Goal: Check status: Check status

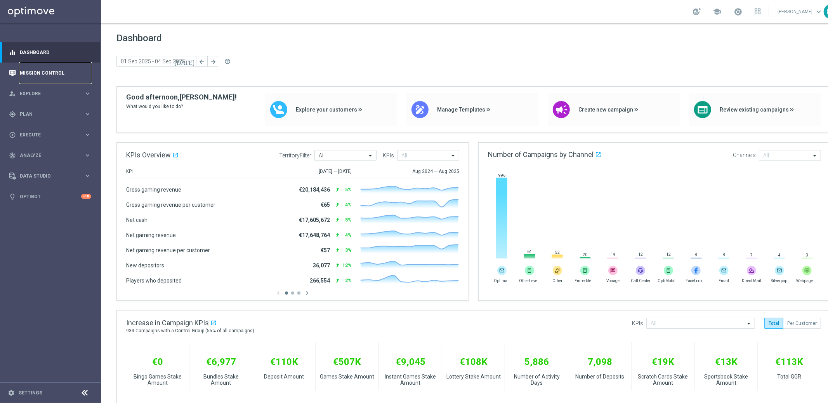
click at [49, 73] on link "Mission Control" at bounding box center [55, 73] width 71 height 21
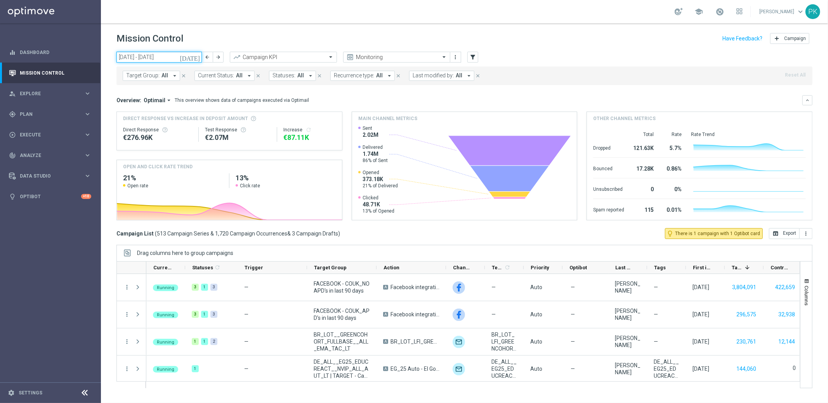
click at [148, 56] on input "01 Sep 2025 - 07 Sep 2025" at bounding box center [159, 57] width 85 height 11
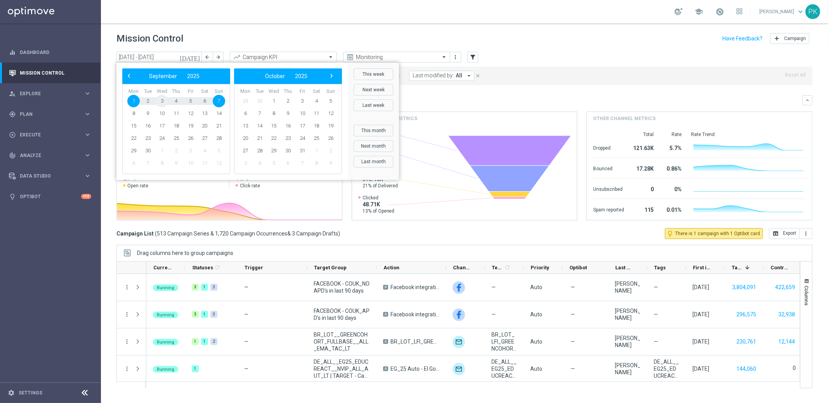
click at [162, 101] on span "3" at bounding box center [162, 101] width 12 height 12
click at [162, 102] on span "3" at bounding box center [162, 101] width 12 height 12
type input "[DATE] - [DATE]"
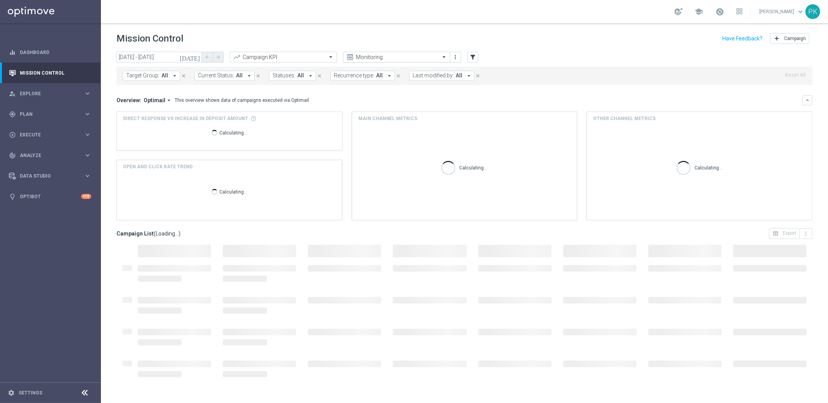
click at [388, 58] on input "text" at bounding box center [389, 57] width 83 height 7
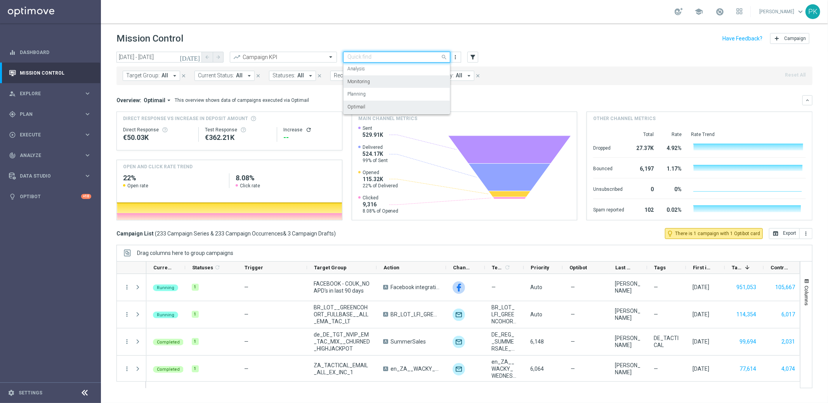
click at [366, 109] on div "Optimail" at bounding box center [397, 107] width 99 height 13
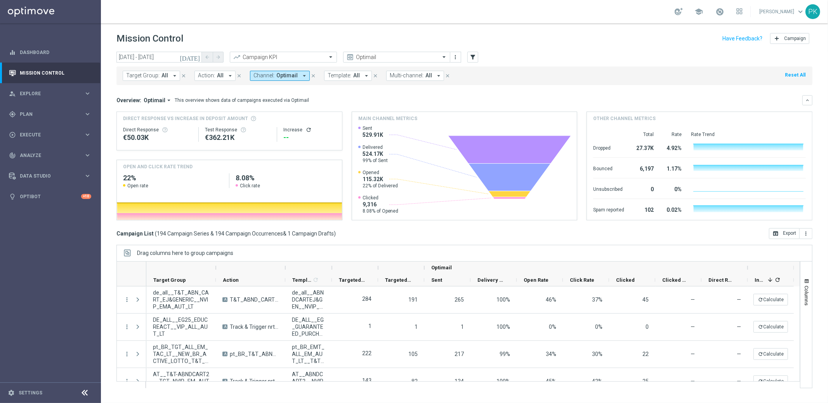
click at [281, 74] on span "Optimail" at bounding box center [287, 75] width 21 height 7
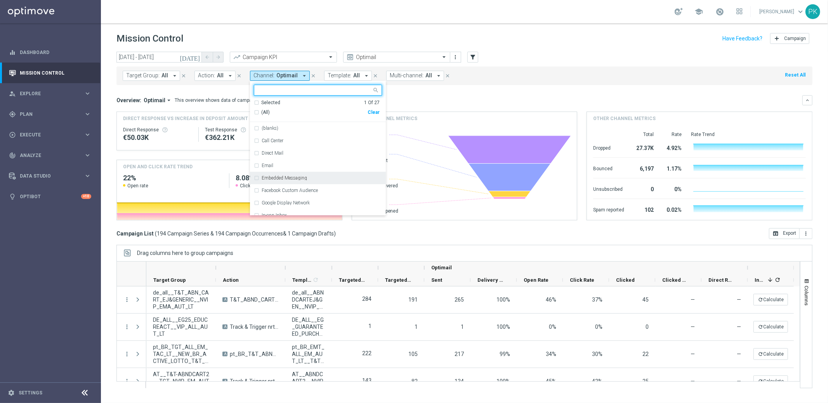
click at [318, 174] on div "Embedded Messaging" at bounding box center [318, 178] width 128 height 12
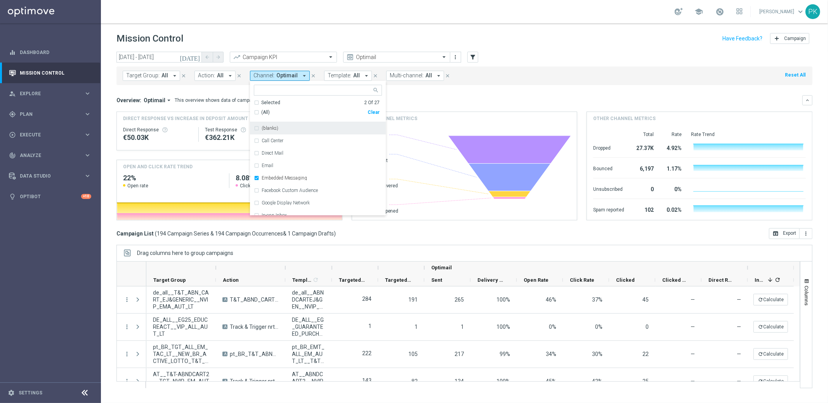
click at [427, 93] on mini-dashboard "Overview: Optimail arrow_drop_down This overview shows data of campaigns execut…" at bounding box center [465, 156] width 696 height 143
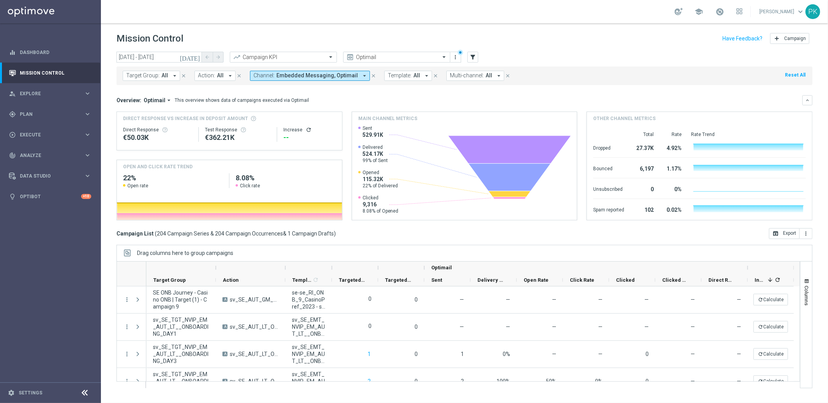
scroll to position [465, 0]
click at [188, 118] on span "Direct Response VS Increase In Deposit Amount" at bounding box center [185, 118] width 125 height 7
drag, startPoint x: 193, startPoint y: 235, endPoint x: 282, endPoint y: 233, distance: 89.3
click at [282, 233] on span "( 204 Campaign Series & 204 Campaign Occurrences & 1 Campaign Drafts )" at bounding box center [245, 233] width 181 height 7
click at [283, 233] on span "&" at bounding box center [284, 233] width 3 height 6
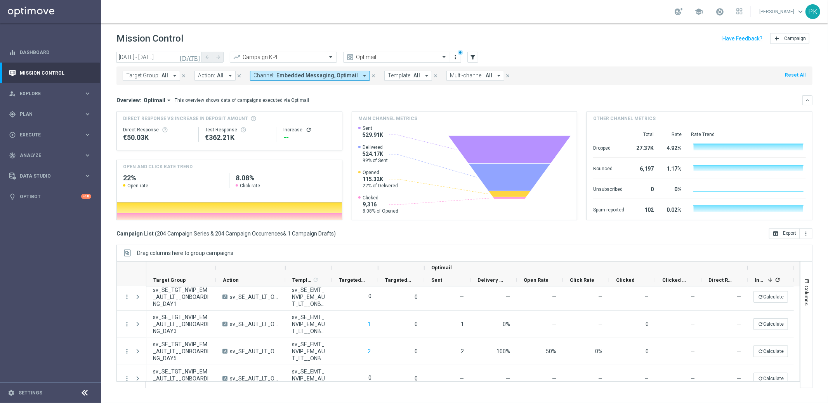
click at [493, 160] on icon at bounding box center [509, 150] width 123 height 28
click at [672, 164] on div "1.17%" at bounding box center [672, 168] width 19 height 12
click at [808, 101] on icon "keyboard_arrow_down" at bounding box center [807, 99] width 5 height 5
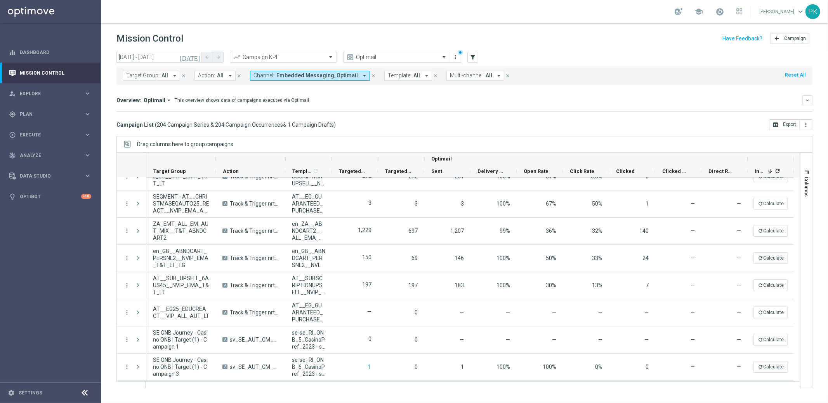
scroll to position [0, 0]
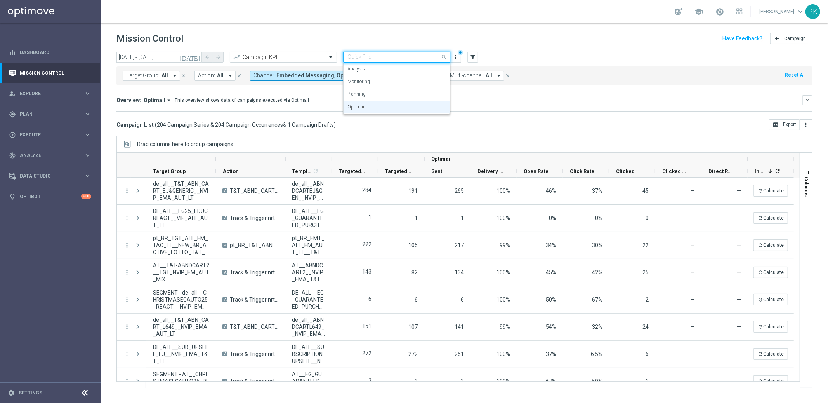
click at [406, 56] on input "text" at bounding box center [389, 57] width 83 height 7
drag, startPoint x: 636, startPoint y: 49, endPoint x: 631, endPoint y: 50, distance: 5.2
click at [636, 49] on header "Mission Control add Campaign" at bounding box center [464, 37] width 727 height 28
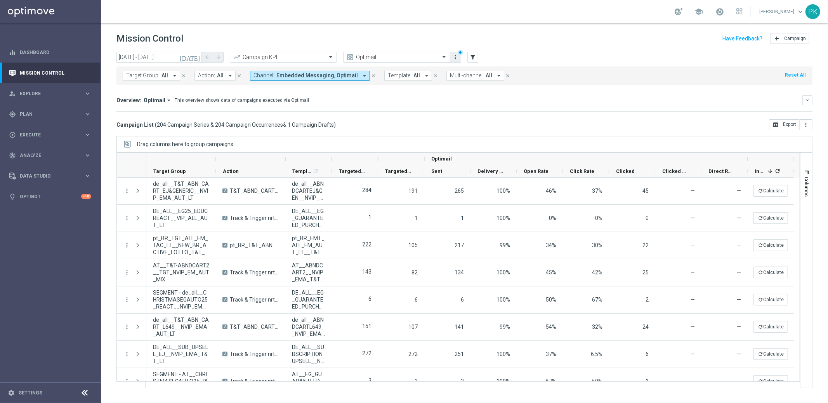
click at [454, 55] on icon "more_vert" at bounding box center [456, 57] width 6 height 6
click at [577, 56] on div "today 03 Sep 2025 - 03 Sep 2025 arrow_back arrow_forward Campaign KPI trending_…" at bounding box center [465, 58] width 696 height 12
drag, startPoint x: 189, startPoint y: 99, endPoint x: 298, endPoint y: 97, distance: 108.7
click at [298, 97] on div "This overview shows data of campaigns executed via Optimail" at bounding box center [242, 100] width 134 height 7
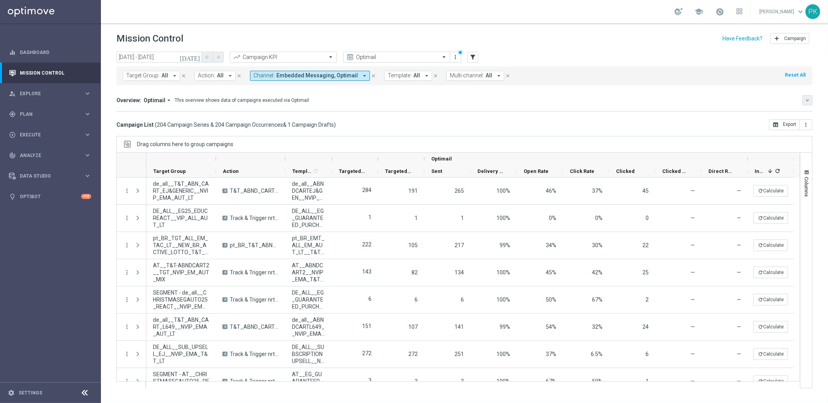
click at [806, 101] on icon "keyboard_arrow_down" at bounding box center [807, 99] width 5 height 5
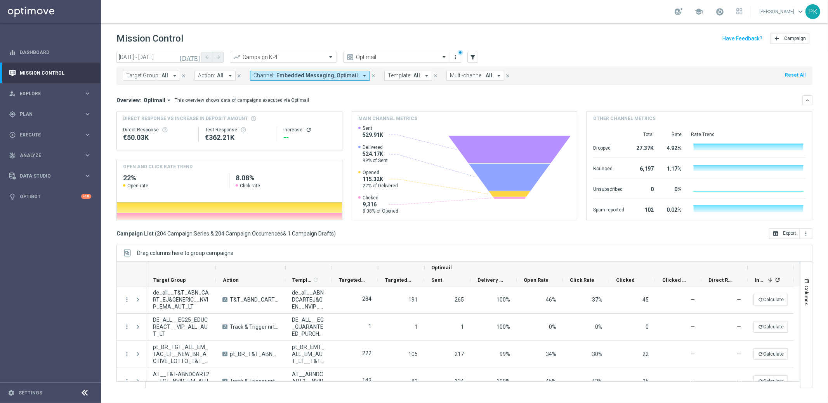
click at [645, 189] on div "0" at bounding box center [644, 188] width 20 height 12
click at [653, 154] on div "Dropped 27.37K 4.92% Created with Highcharts 9.3.3" at bounding box center [699, 147] width 213 height 20
click at [516, 152] on icon at bounding box center [509, 150] width 123 height 28
drag, startPoint x: 396, startPoint y: 160, endPoint x: 391, endPoint y: 161, distance: 5.2
click at [396, 160] on div "Delivered 524.17K 99% of Sent" at bounding box center [378, 153] width 40 height 19
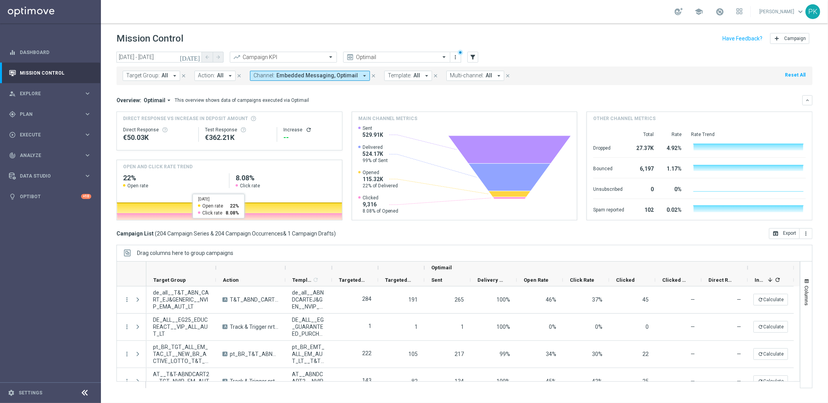
click at [219, 214] on icon at bounding box center [229, 214] width 225 height 0
click at [217, 149] on div "Direct Response VS Increase In Deposit Amount Direct Response €50.03K Test Resp…" at bounding box center [229, 131] width 225 height 38
click at [160, 123] on div "Direct Response €50.03K Test Response €362.21K Increase refresh" at bounding box center [229, 134] width 213 height 25
drag, startPoint x: 809, startPoint y: 97, endPoint x: 781, endPoint y: 120, distance: 35.6
click at [809, 97] on icon "keyboard_arrow_down" at bounding box center [807, 99] width 5 height 5
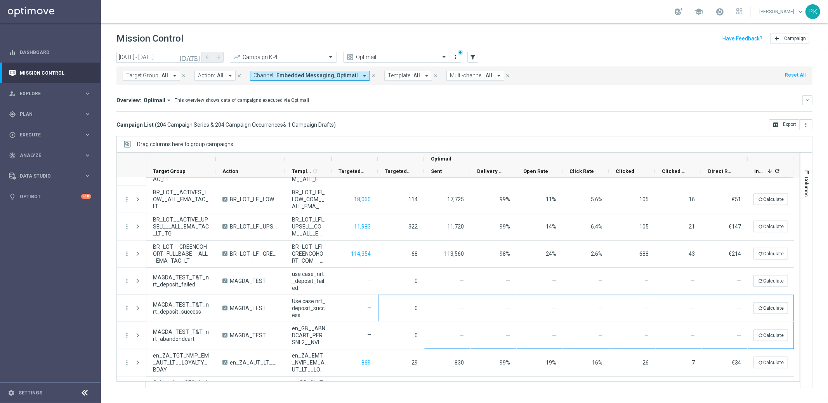
scroll to position [0, 0]
drag, startPoint x: 390, startPoint y: 332, endPoint x: 826, endPoint y: 338, distance: 435.8
click at [828, 338] on div "today 03 Sep 2025 - 03 Sep 2025 arrow_back arrow_forward Campaign KPI trending_…" at bounding box center [464, 224] width 727 height 344
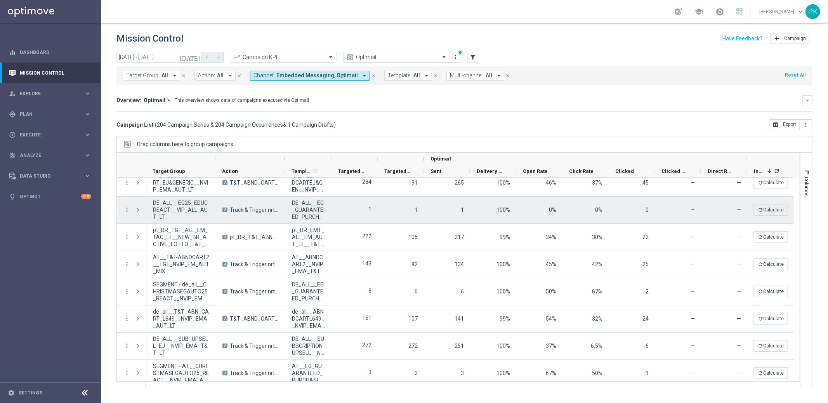
scroll to position [0, 0]
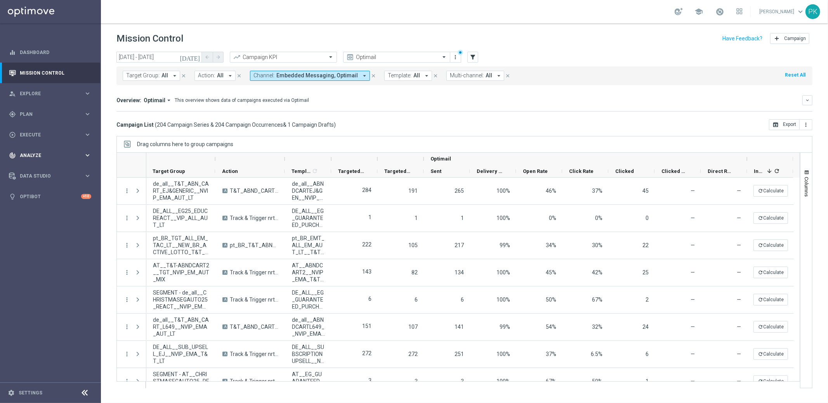
click at [28, 154] on span "Analyze" at bounding box center [52, 155] width 64 height 5
click at [30, 92] on span "Explore" at bounding box center [52, 93] width 64 height 5
click at [32, 89] on div "person_search Explore keyboard_arrow_right" at bounding box center [50, 93] width 100 height 21
click at [159, 101] on span "Optimail" at bounding box center [155, 100] width 22 height 7
click at [148, 112] on div "Analysis" at bounding box center [151, 112] width 47 height 11
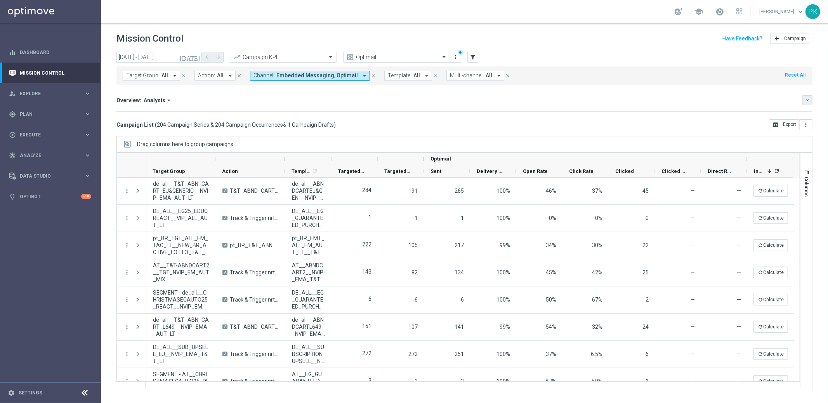
click at [809, 100] on icon "keyboard_arrow_down" at bounding box center [807, 99] width 5 height 5
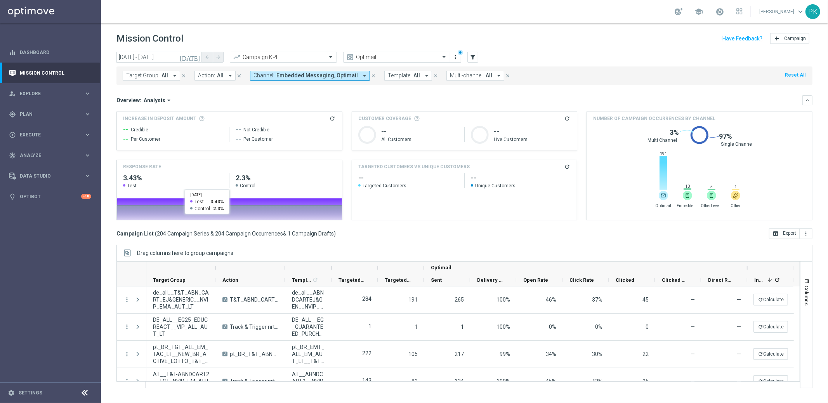
click at [172, 187] on span "Test" at bounding box center [173, 186] width 100 height 6
click at [146, 168] on h4 "Response Rate" at bounding box center [142, 166] width 38 height 7
click at [265, 190] on rect at bounding box center [229, 204] width 225 height 31
click at [689, 194] on img at bounding box center [687, 195] width 9 height 9
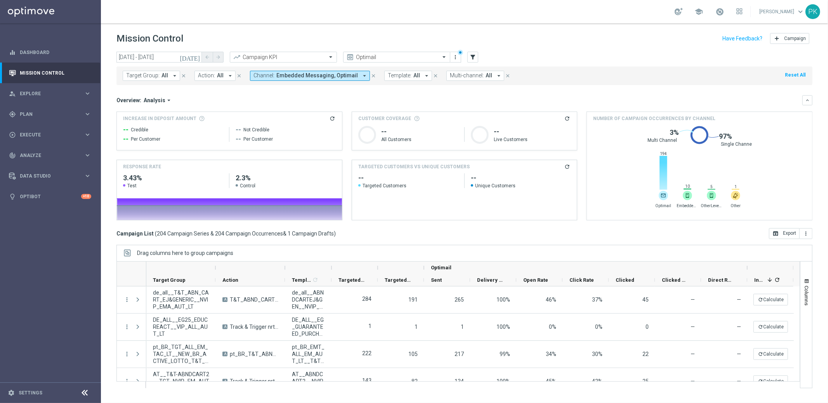
click at [689, 194] on img at bounding box center [687, 195] width 9 height 9
click at [470, 76] on span "Multi-channel:" at bounding box center [467, 75] width 34 height 7
click at [536, 93] on mini-dashboard "Overview: Analysis arrow_drop_down keyboard_arrow_down Increase In Deposit Amou…" at bounding box center [465, 156] width 696 height 143
click at [155, 101] on span "Analysis" at bounding box center [155, 100] width 22 height 7
click at [150, 127] on div "Optimail" at bounding box center [151, 123] width 47 height 11
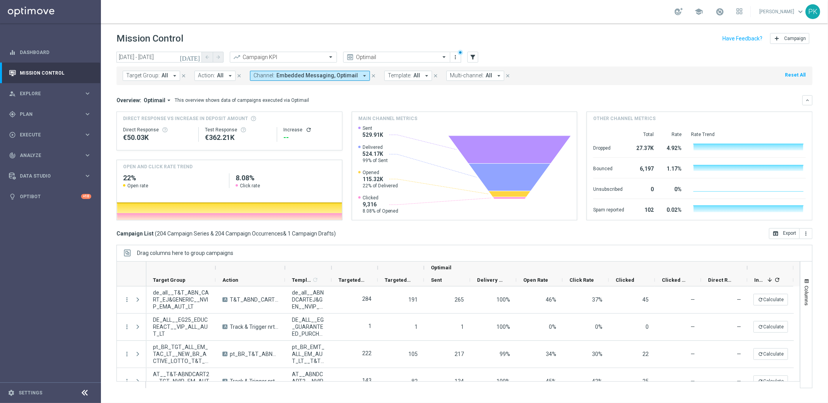
click at [176, 235] on span "204 Campaign Series & 204 Campaign Occurrences" at bounding box center [220, 233] width 126 height 7
click at [27, 136] on span "Execute" at bounding box center [52, 134] width 64 height 5
drag, startPoint x: 477, startPoint y: 297, endPoint x: 828, endPoint y: 311, distance: 352.1
click at [828, 311] on div "today 03 Sep 2025 - 03 Sep 2025 arrow_back arrow_forward Campaign KPI trending_…" at bounding box center [464, 224] width 727 height 344
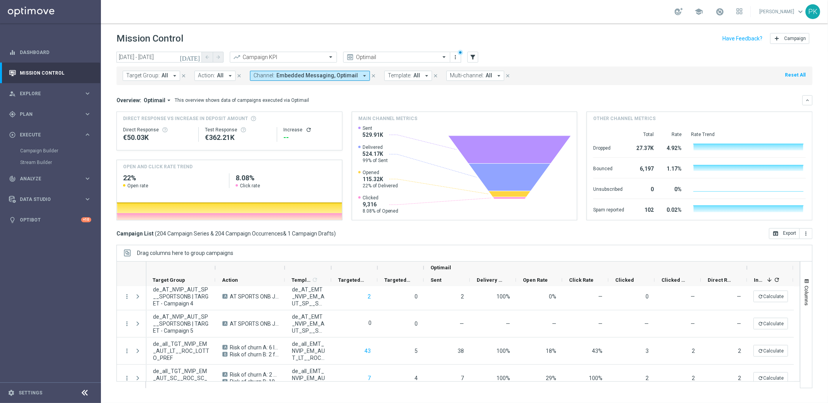
scroll to position [1567, 0]
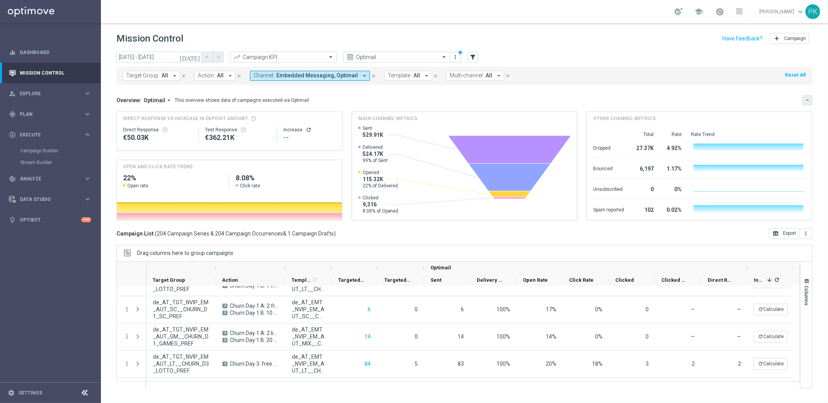
click at [807, 101] on icon "keyboard_arrow_down" at bounding box center [807, 99] width 5 height 5
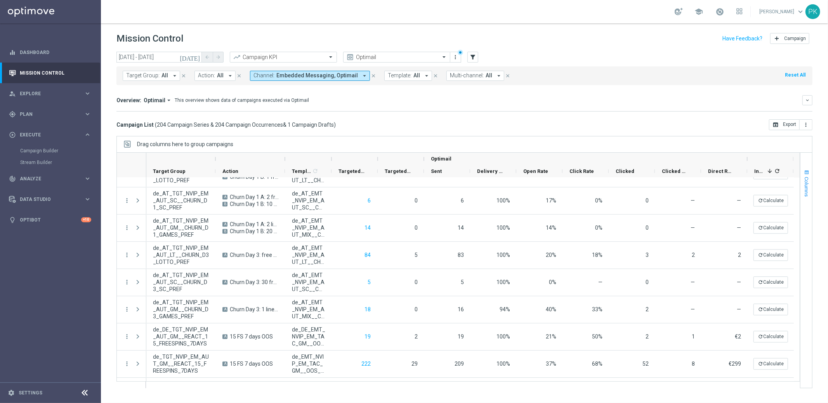
click at [805, 179] on span "Columns" at bounding box center [807, 187] width 6 height 20
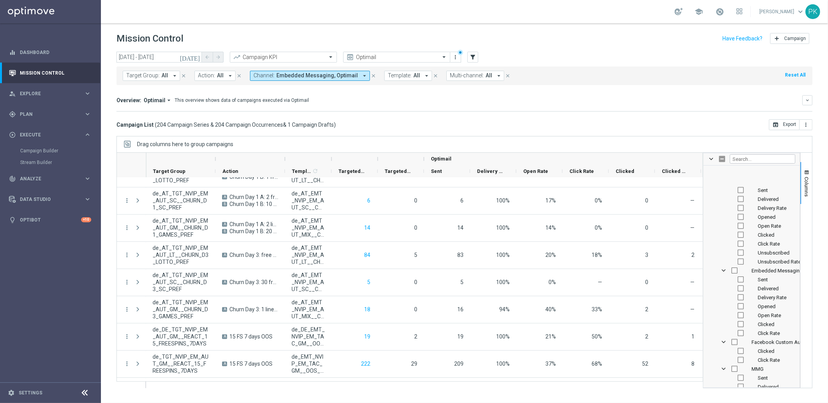
scroll to position [523, 0]
click at [735, 283] on input "Press SPACE to toggle visibility (hidden)" at bounding box center [735, 283] width 6 height 6
checkbox input "true"
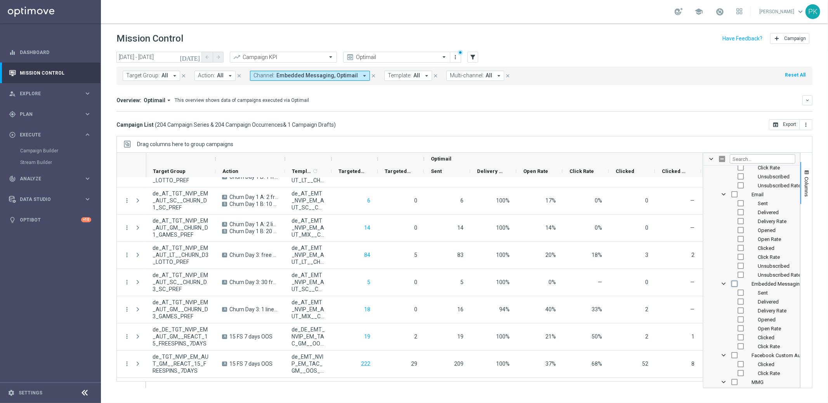
checkbox input "true"
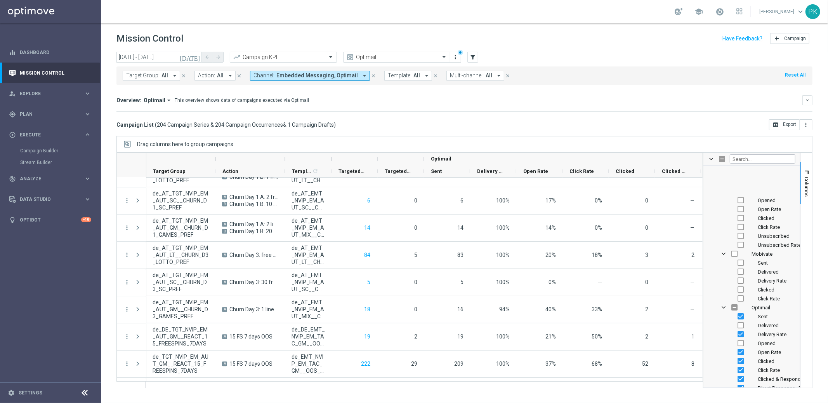
scroll to position [773, 0]
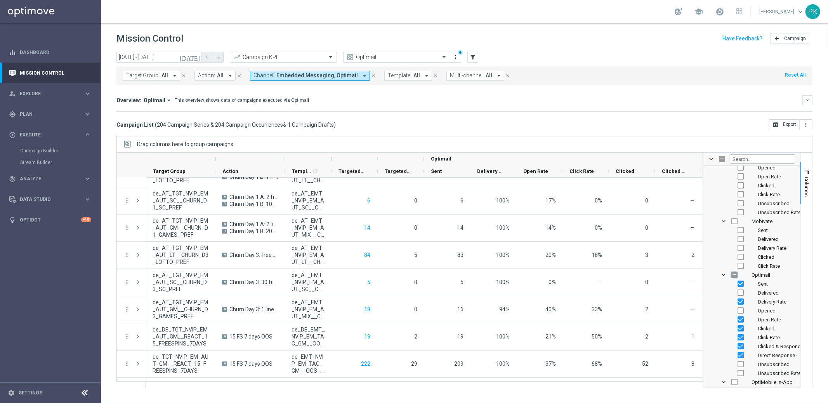
click at [736, 275] on input "Press SPACE to toggle visibility (hidden)" at bounding box center [735, 274] width 6 height 6
checkbox input "true"
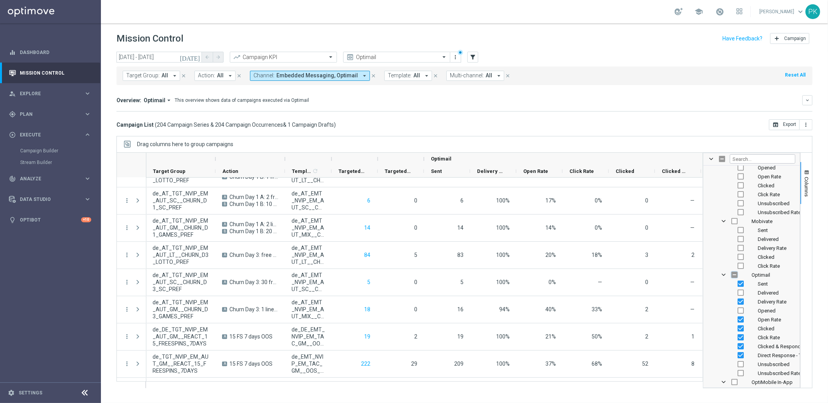
checkbox input "true"
click at [735, 277] on input "Press SPACE to toggle visibility (visible)" at bounding box center [735, 274] width 6 height 6
checkbox input "false"
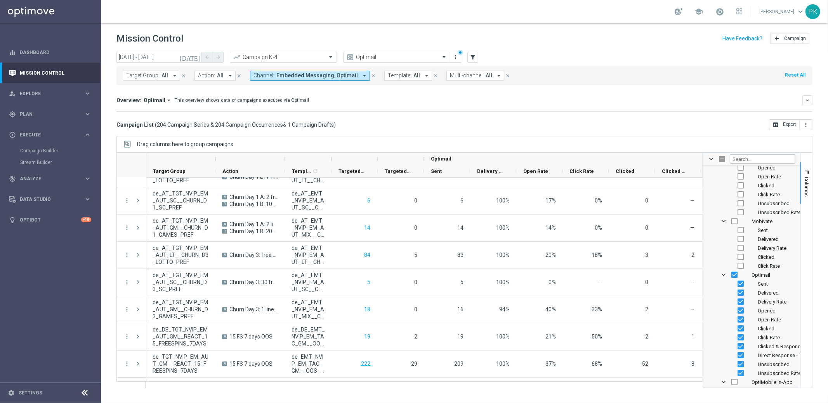
checkbox input "false"
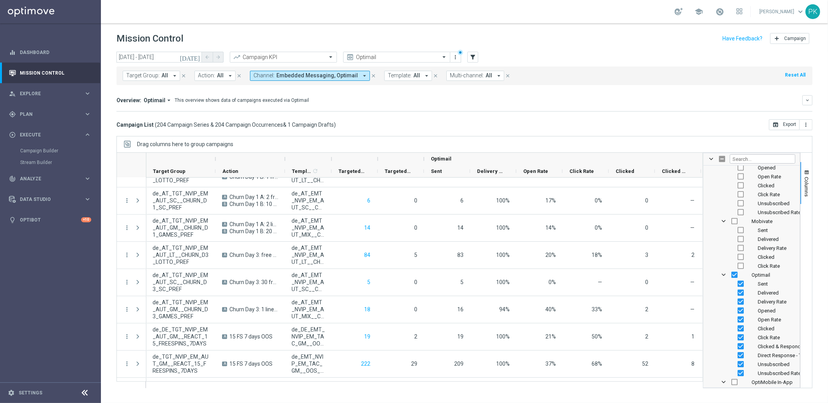
checkbox input "false"
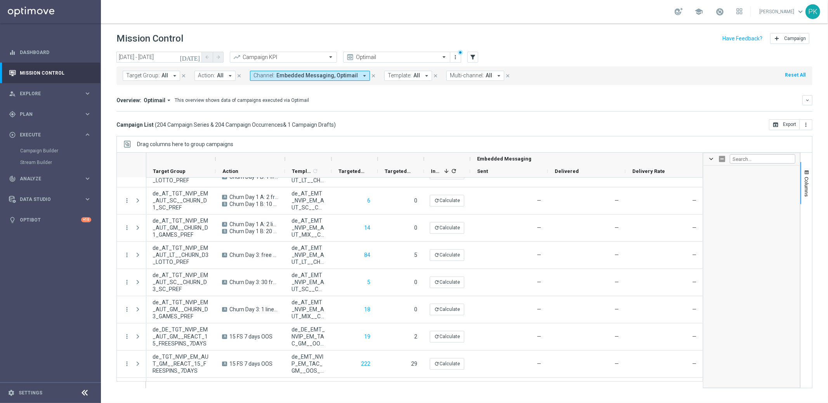
scroll to position [1385, 0]
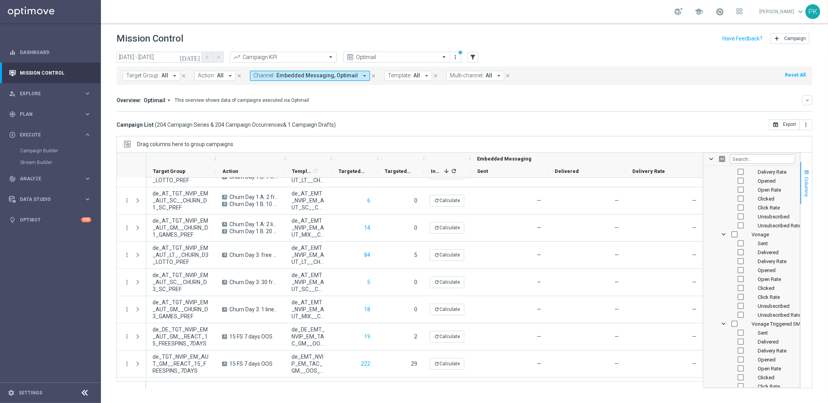
click at [808, 185] on span "Columns" at bounding box center [807, 187] width 6 height 20
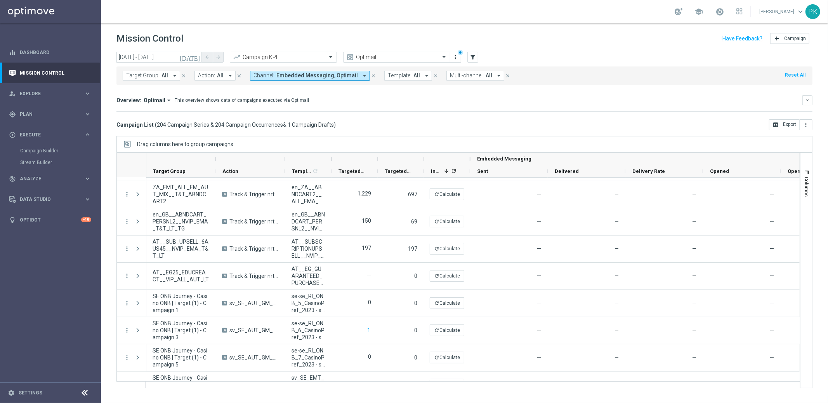
scroll to position [0, 0]
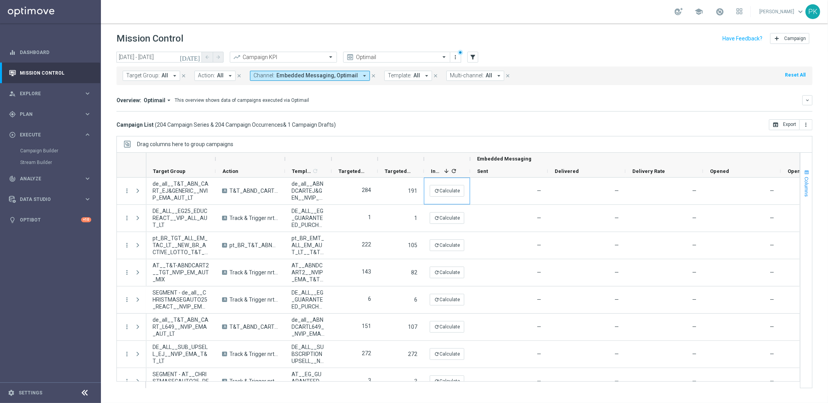
click at [807, 189] on span "Columns" at bounding box center [807, 187] width 6 height 20
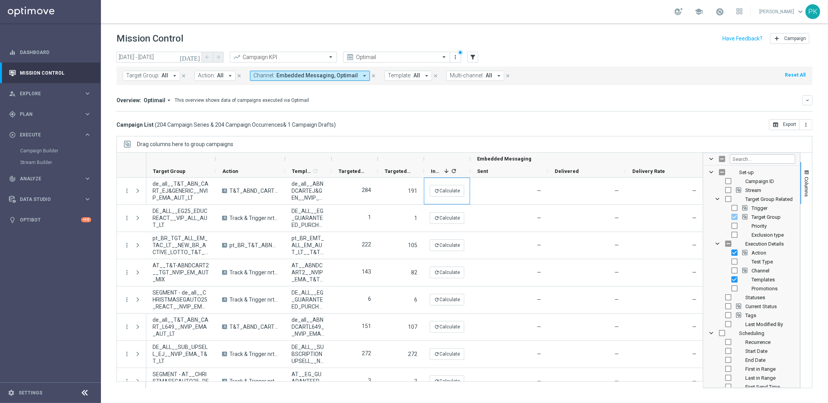
click at [748, 173] on span "Set-up" at bounding box center [746, 172] width 15 height 6
checkbox input "true"
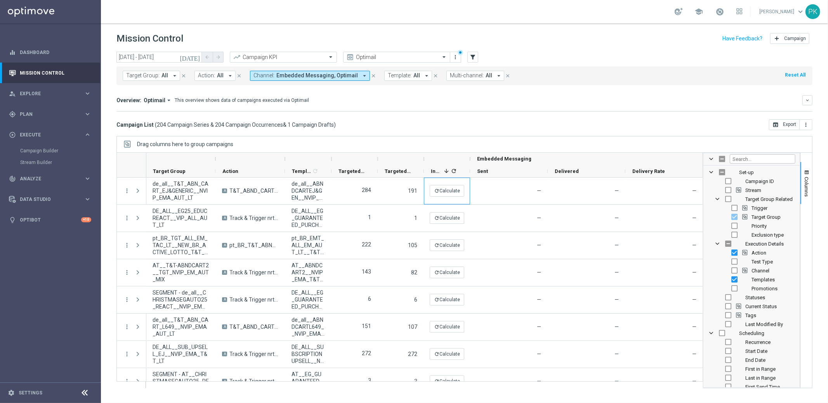
checkbox input "true"
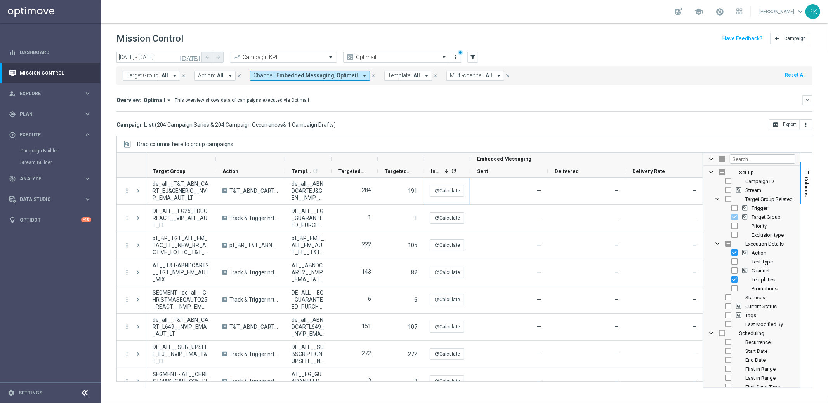
checkbox input "true"
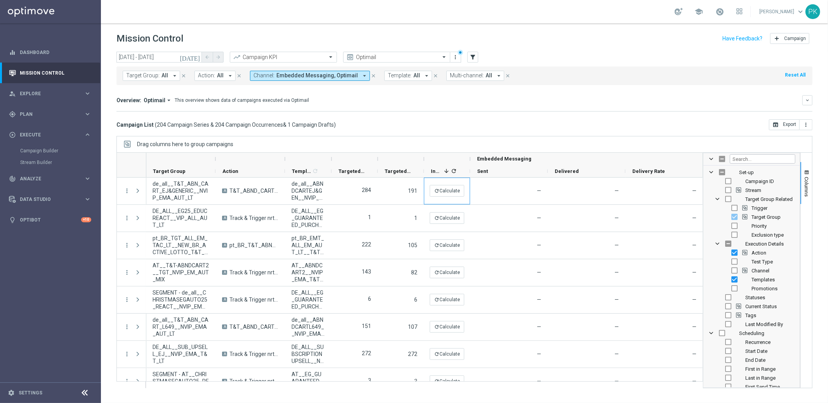
checkbox input "true"
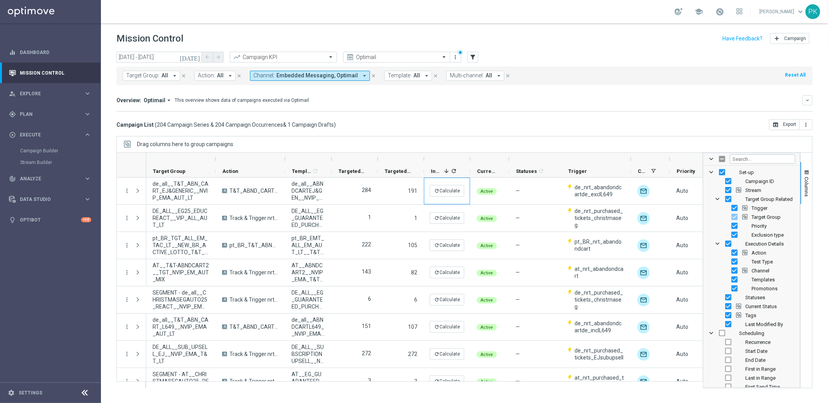
click at [750, 172] on span "Set-up" at bounding box center [746, 172] width 15 height 6
checkbox input "false"
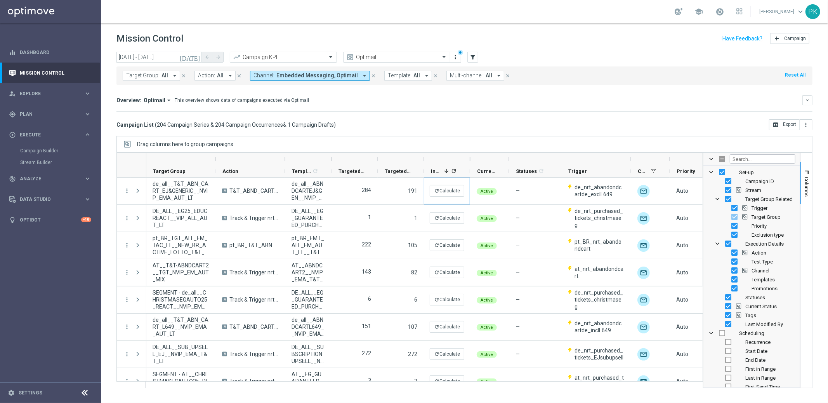
checkbox input "false"
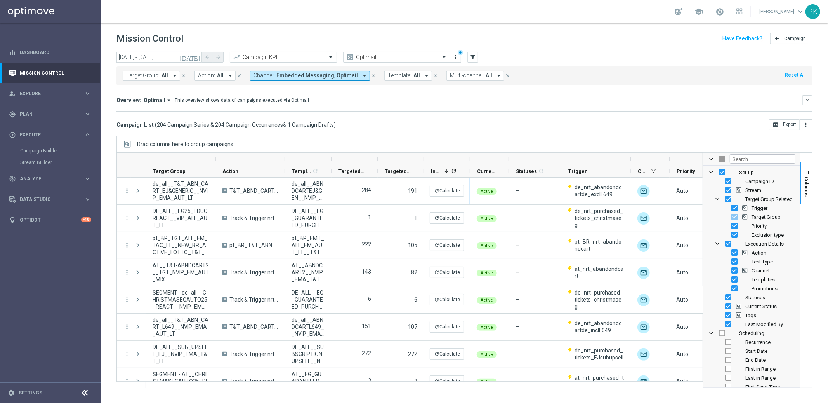
checkbox input "false"
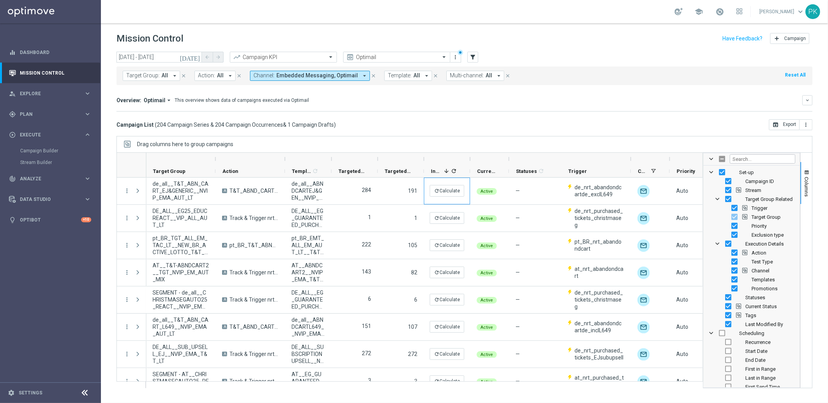
checkbox input "false"
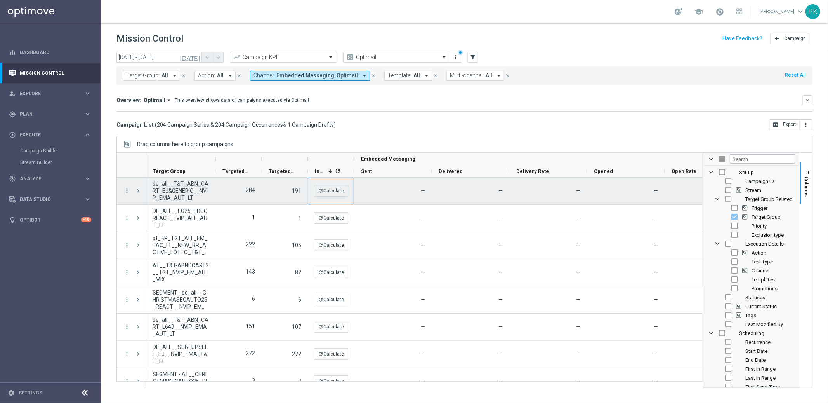
click at [505, 191] on div "—" at bounding box center [471, 190] width 78 height 27
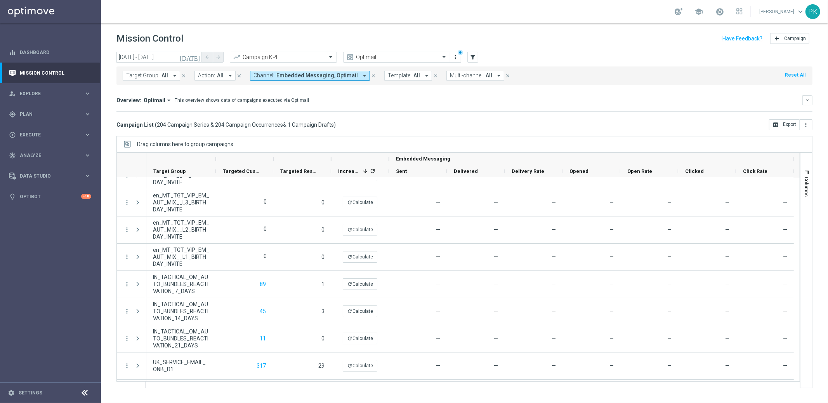
scroll to position [5369, 0]
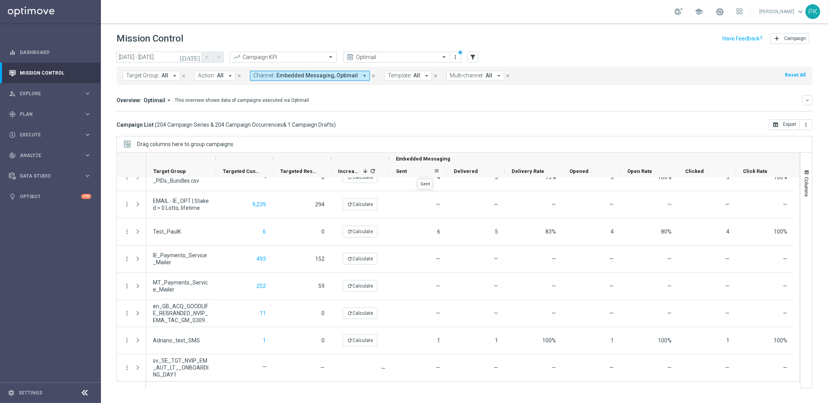
click at [421, 172] on div "Sent" at bounding box center [415, 171] width 38 height 12
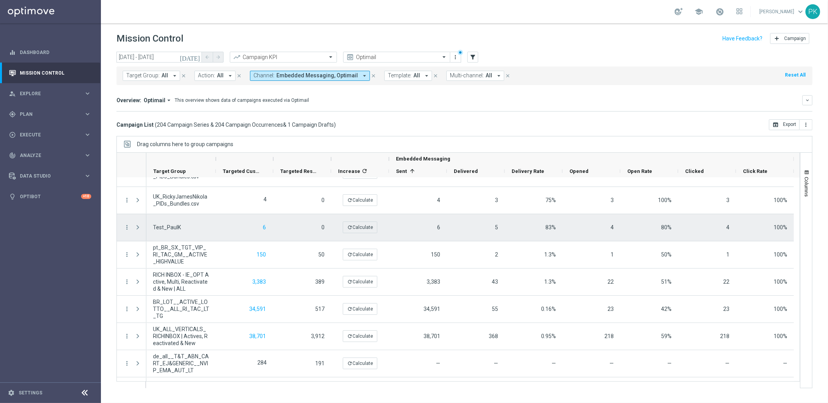
scroll to position [113, 0]
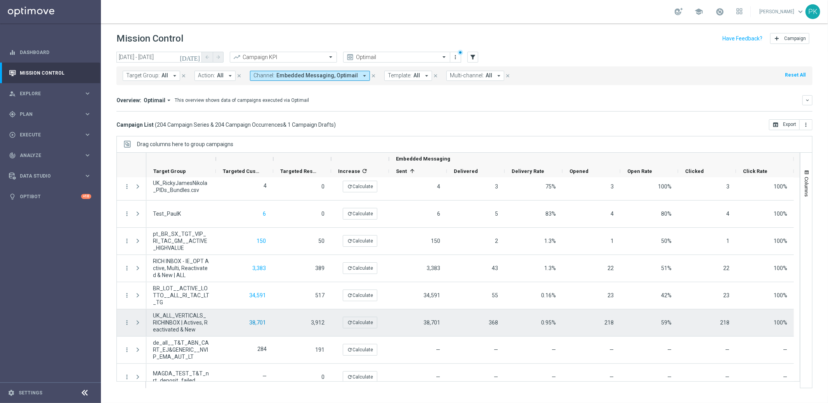
click at [261, 322] on button "38,701" at bounding box center [258, 323] width 18 height 10
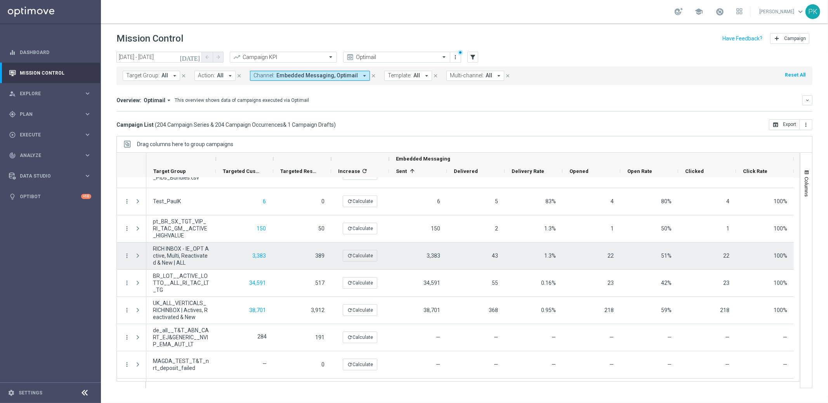
scroll to position [125, 0]
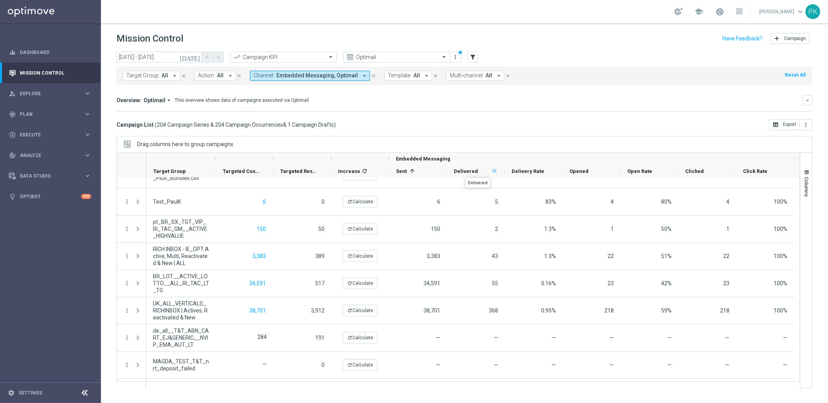
click at [495, 171] on span at bounding box center [495, 171] width 6 height 6
click at [557, 130] on div "today 03 Sep 2025 - 03 Sep 2025 arrow_back arrow_forward Campaign KPI trending_…" at bounding box center [464, 224] width 727 height 344
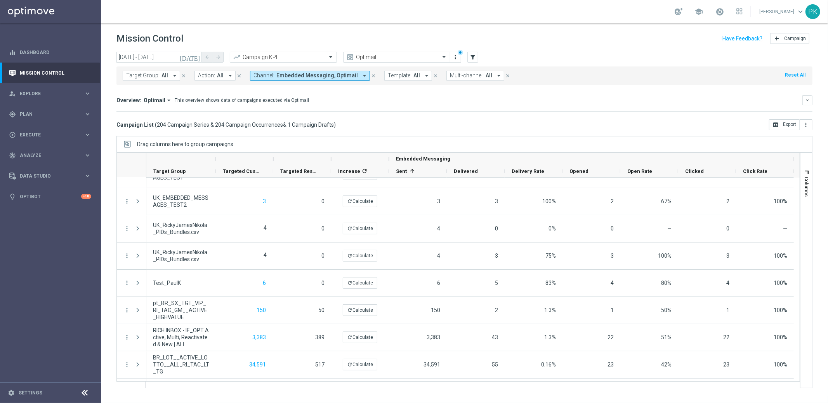
scroll to position [46, 0]
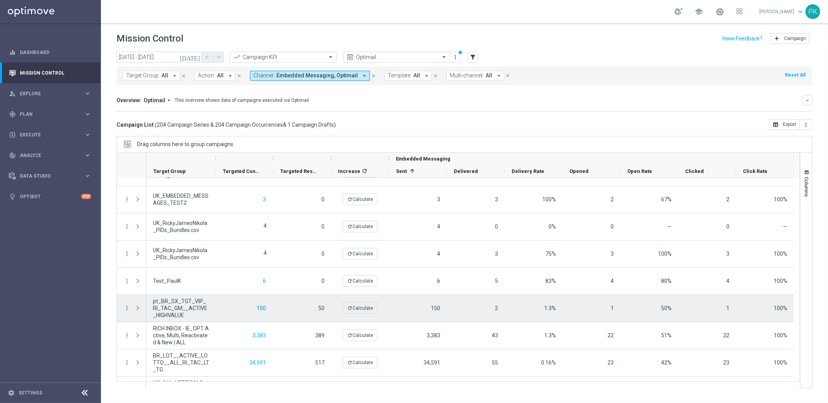
click at [262, 308] on button "150" at bounding box center [261, 308] width 11 height 10
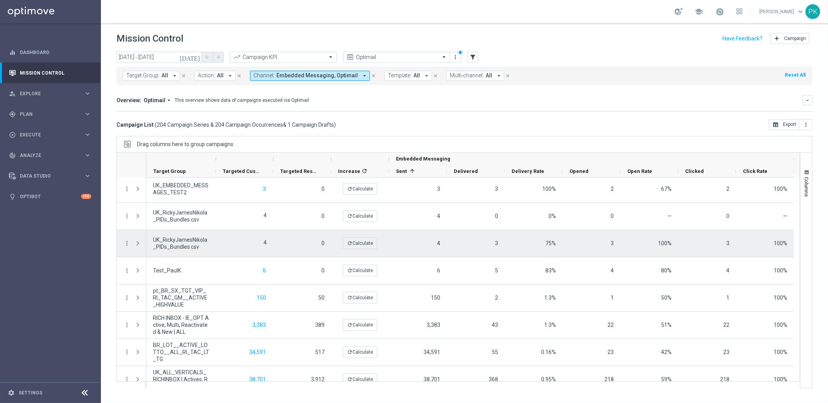
scroll to position [61, 0]
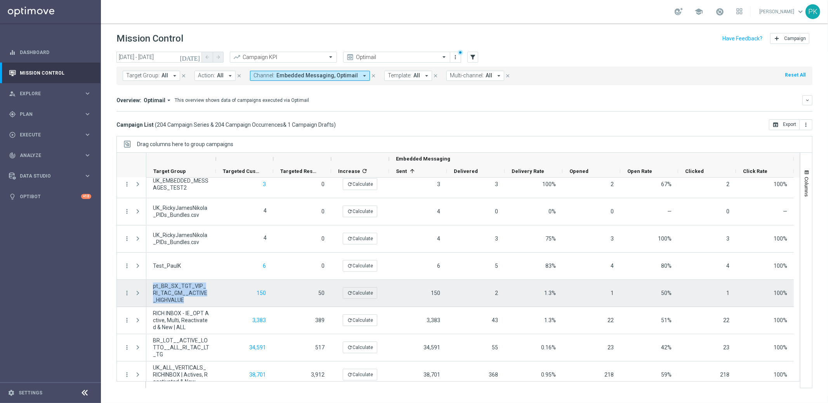
drag, startPoint x: 178, startPoint y: 300, endPoint x: 151, endPoint y: 282, distance: 32.0
click at [151, 282] on div "pt_BR_SX_TGT_VIP_RI_TAC_GM__ACTIVE_HIGHVALUE" at bounding box center [181, 293] width 70 height 27
copy span "pt_BR_SX_TGT_VIP_RI_TAC_GM__ACTIVE_HIGHVALUE"
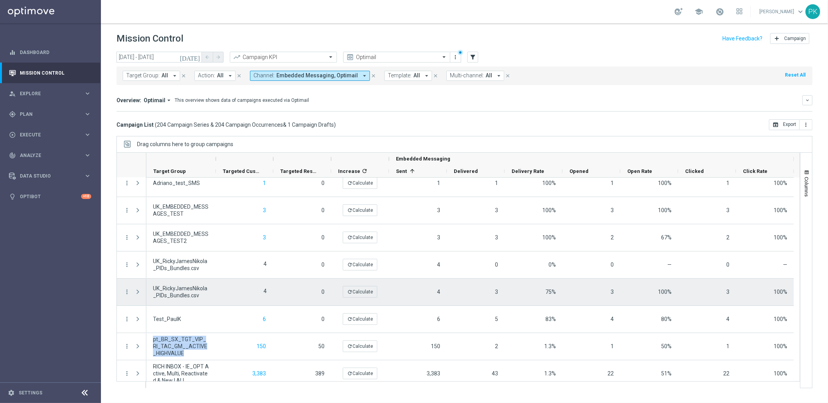
scroll to position [0, 0]
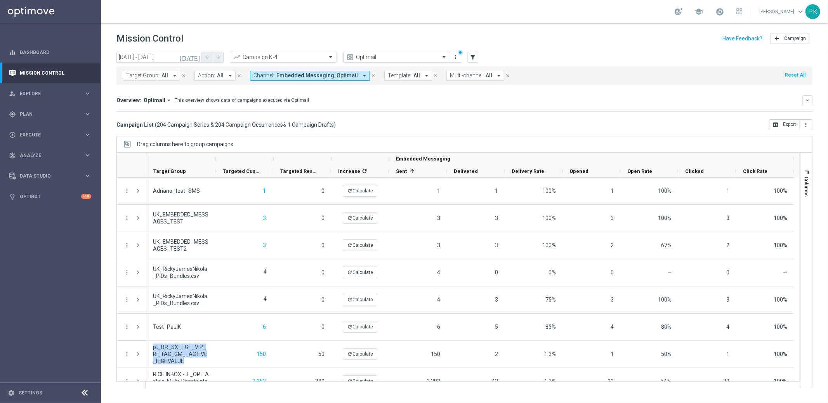
click at [404, 74] on button "Template: All arrow_drop_down" at bounding box center [408, 76] width 48 height 10
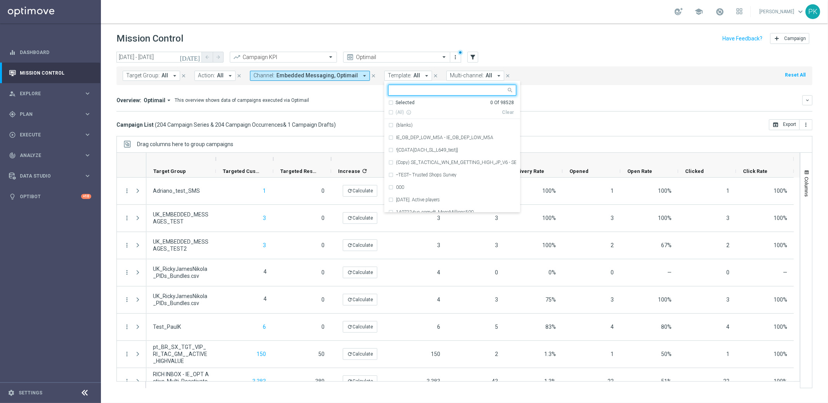
click at [593, 91] on mini-dashboard "Overview: Optimail arrow_drop_down This overview shows data of campaigns execut…" at bounding box center [465, 102] width 696 height 34
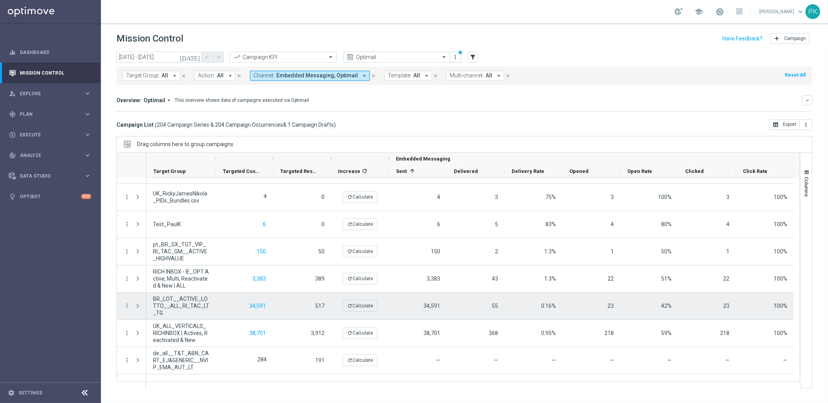
scroll to position [110, 0]
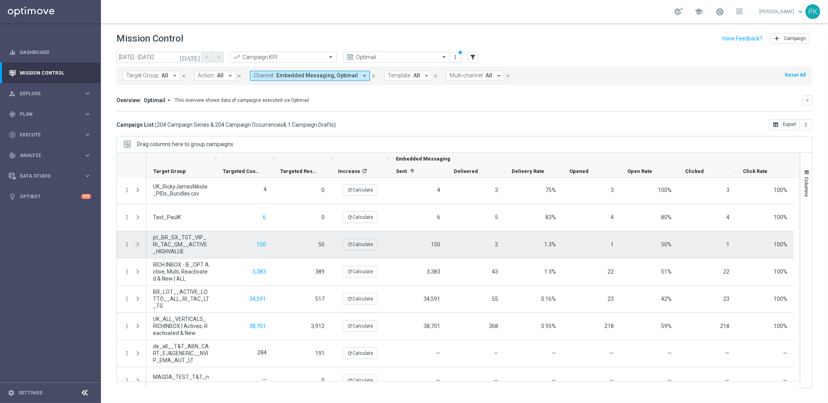
click at [137, 244] on span at bounding box center [137, 244] width 7 height 6
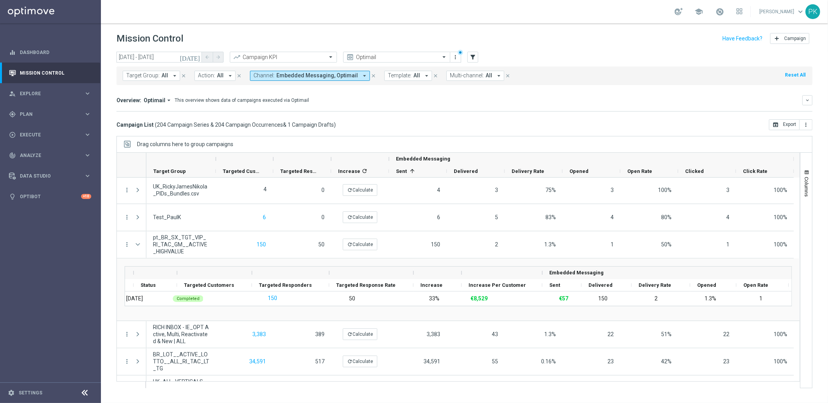
scroll to position [0, 0]
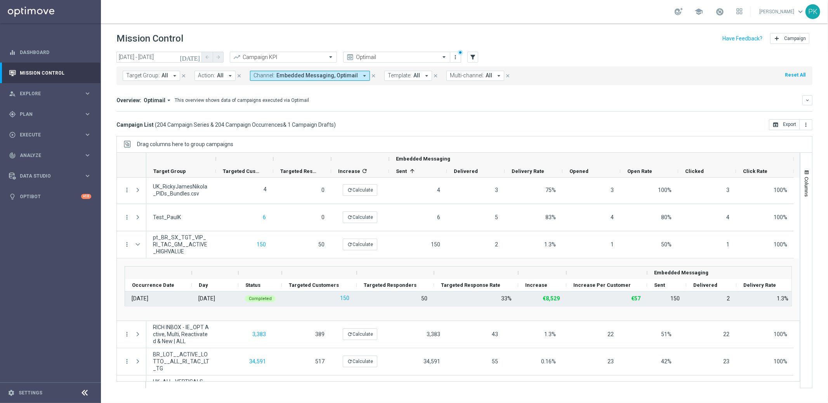
click at [254, 297] on span "Completed" at bounding box center [260, 298] width 23 height 5
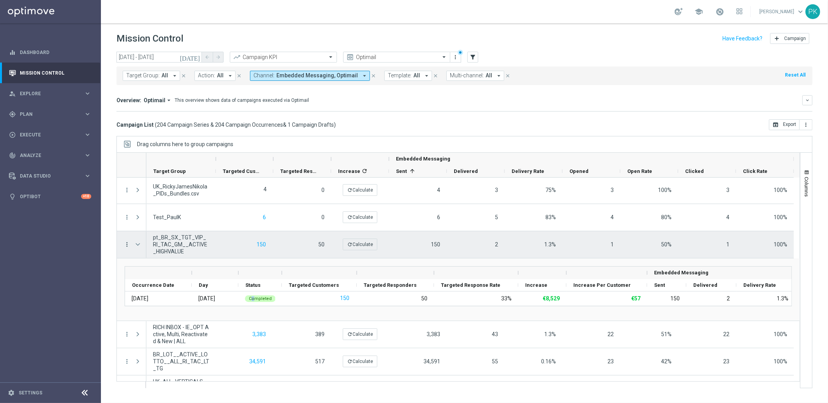
click at [128, 242] on icon "more_vert" at bounding box center [126, 244] width 7 height 7
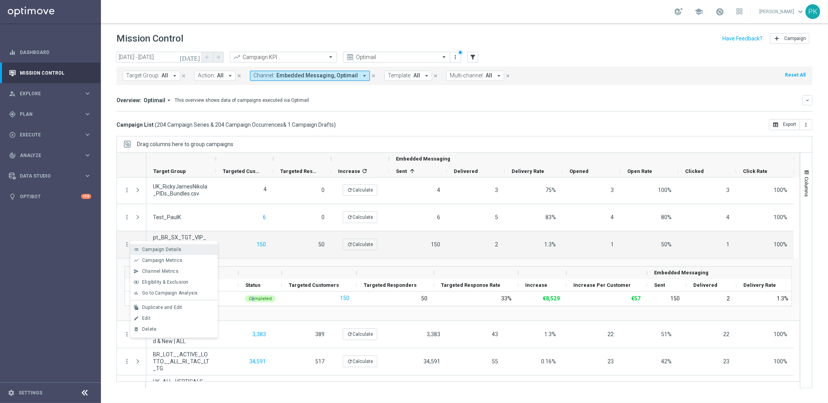
click at [188, 252] on div "list Campaign Details" at bounding box center [173, 249] width 87 height 11
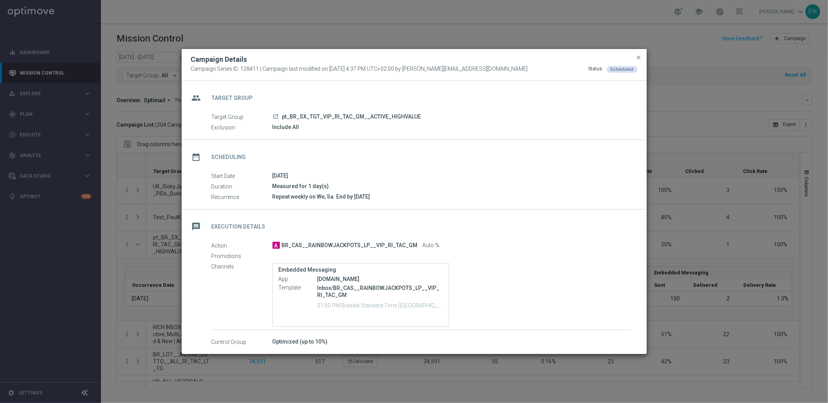
drag, startPoint x: 333, startPoint y: 340, endPoint x: 213, endPoint y: 94, distance: 273.6
click at [213, 94] on div "group Target Group Target Group launch pt_BR_SX_TGT_VIP_RI_TAC_GM__ACTIVE_HIGHV…" at bounding box center [414, 213] width 465 height 265
click at [463, 162] on div "date_range Scheduling" at bounding box center [414, 156] width 465 height 32
drag, startPoint x: 198, startPoint y: 226, endPoint x: 246, endPoint y: 214, distance: 49.3
click at [202, 225] on icon "message" at bounding box center [197, 226] width 14 height 14
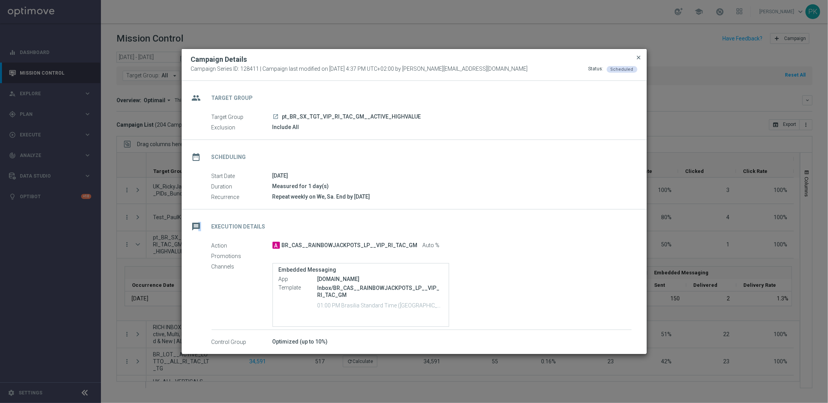
click at [640, 56] on span "close" at bounding box center [639, 57] width 6 height 6
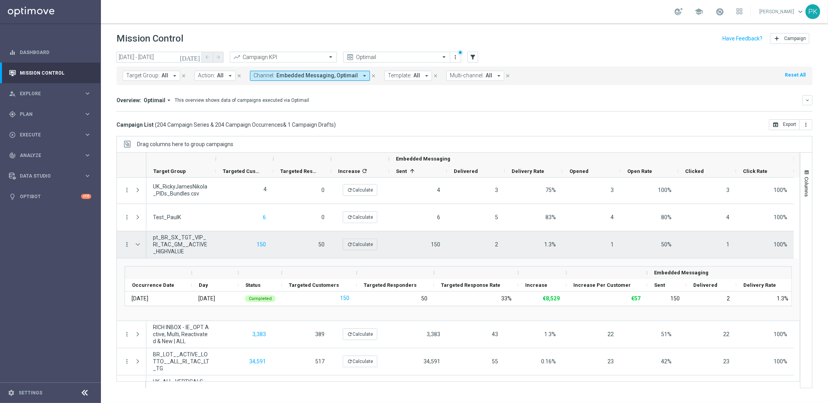
click at [127, 244] on icon "more_vert" at bounding box center [126, 244] width 7 height 7
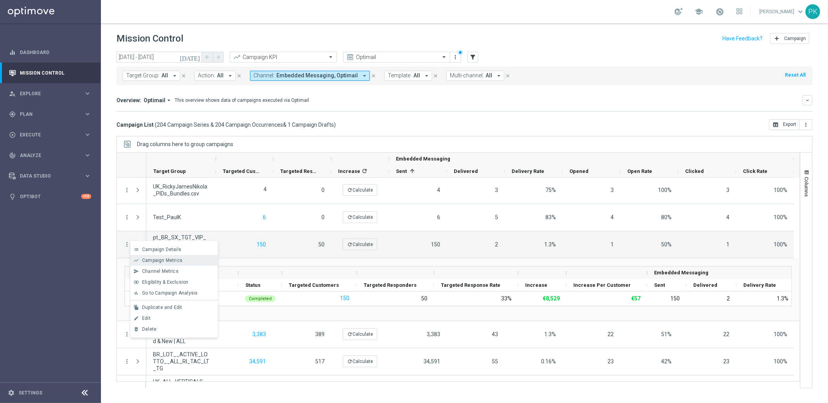
click at [192, 260] on div "Campaign Metrics" at bounding box center [178, 259] width 72 height 5
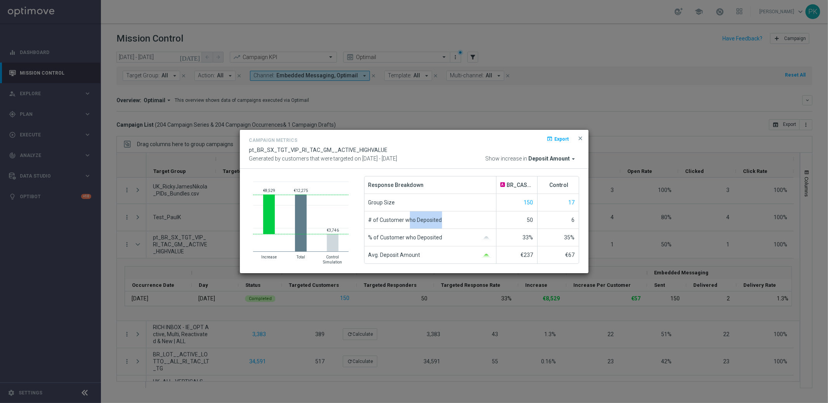
drag, startPoint x: 408, startPoint y: 220, endPoint x: 477, endPoint y: 222, distance: 68.8
click at [477, 222] on div "# of Customer who Deposited" at bounding box center [431, 219] width 132 height 17
click at [476, 222] on div "# of Customer who Deposited" at bounding box center [431, 219] width 132 height 17
drag, startPoint x: 369, startPoint y: 238, endPoint x: 580, endPoint y: 237, distance: 210.5
click at [580, 237] on div "Created with Highcharts 9.3.3 €8,529 ​ €8,529 €12,275 ​ €12,275 €3,746 ​ €3,746…" at bounding box center [414, 221] width 349 height 104
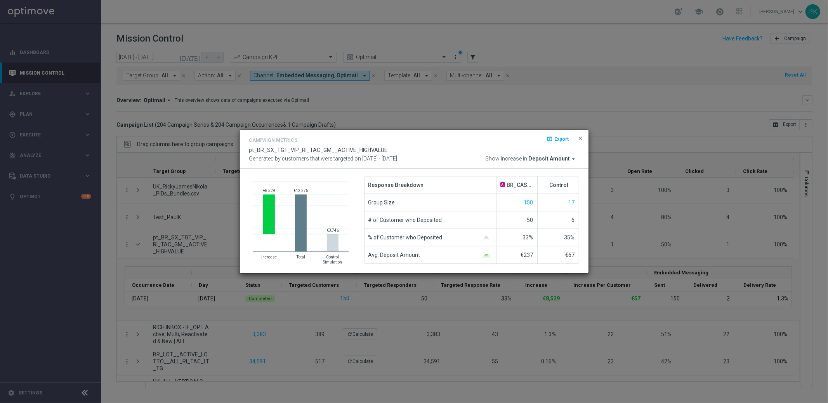
click at [447, 139] on div "Campaign Metrics open_in_browser Export" at bounding box center [414, 141] width 330 height 11
drag, startPoint x: 527, startPoint y: 218, endPoint x: 543, endPoint y: 219, distance: 16.4
click at [543, 219] on li "# of Customer who Deposited 50 6" at bounding box center [472, 219] width 214 height 17
click at [589, 225] on modal-container "Campaign Metrics open_in_browser Export pt_BR_SX_TGT_VIP_RI_TAC_GM__ACTIVE_HIGH…" at bounding box center [414, 201] width 828 height 403
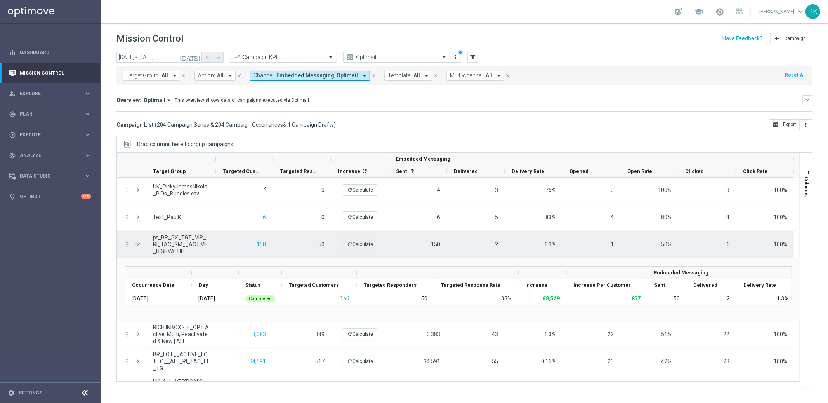
click at [125, 243] on icon "more_vert" at bounding box center [126, 244] width 7 height 7
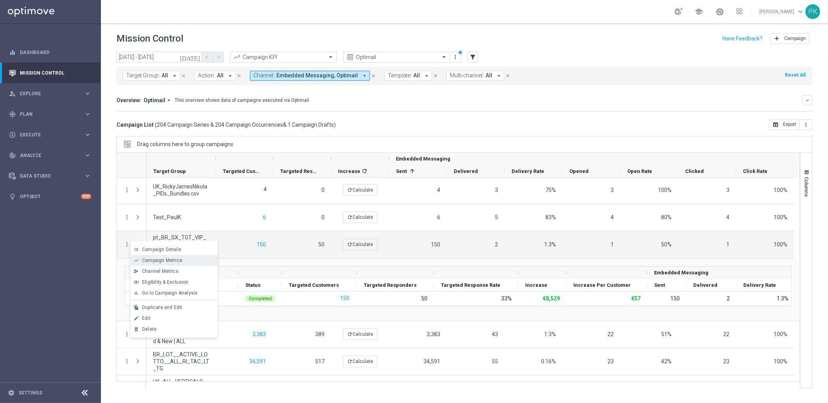
click at [166, 259] on span "Campaign Metrics" at bounding box center [162, 259] width 40 height 5
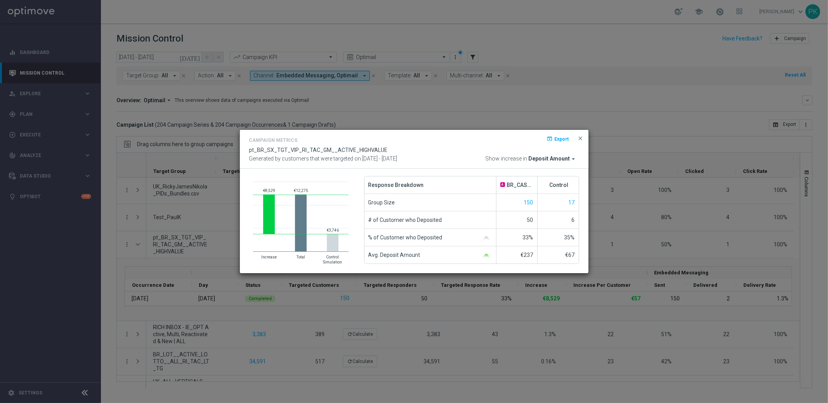
click at [553, 159] on span "Deposit Amount" at bounding box center [550, 158] width 42 height 7
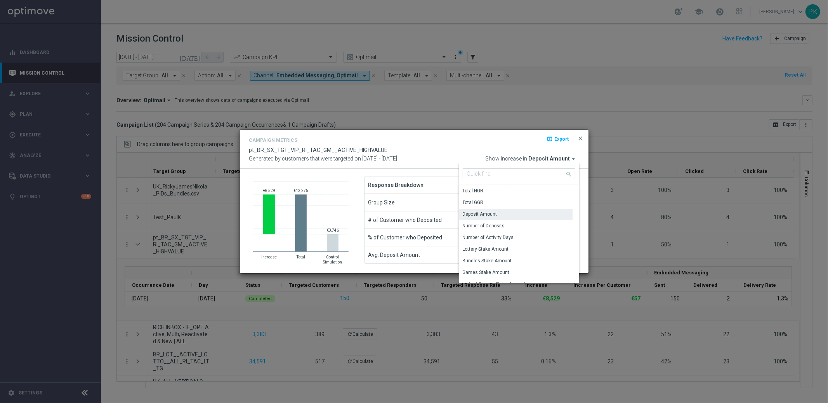
click at [473, 141] on div "Campaign Metrics open_in_browser Export" at bounding box center [414, 141] width 330 height 11
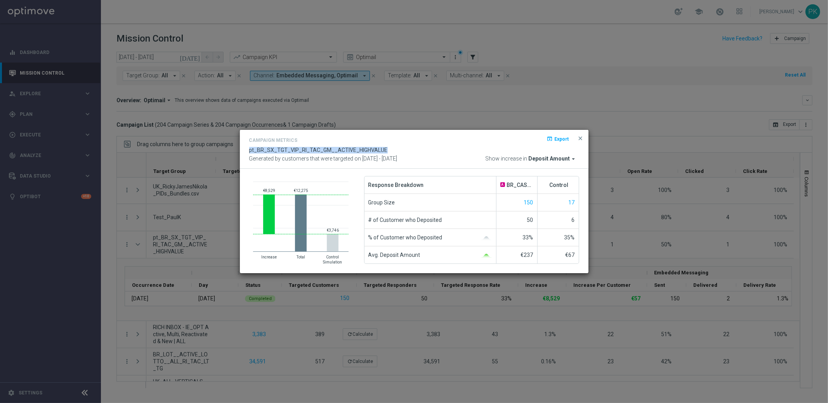
drag, startPoint x: 249, startPoint y: 151, endPoint x: 408, endPoint y: 154, distance: 159.3
click at [408, 154] on div "Campaign Metrics open_in_browser Export pt_BR_SX_TGT_VIP_RI_TAC_GM__ACTIVE_HIGH…" at bounding box center [414, 149] width 330 height 27
click at [582, 139] on span "close" at bounding box center [581, 138] width 6 height 6
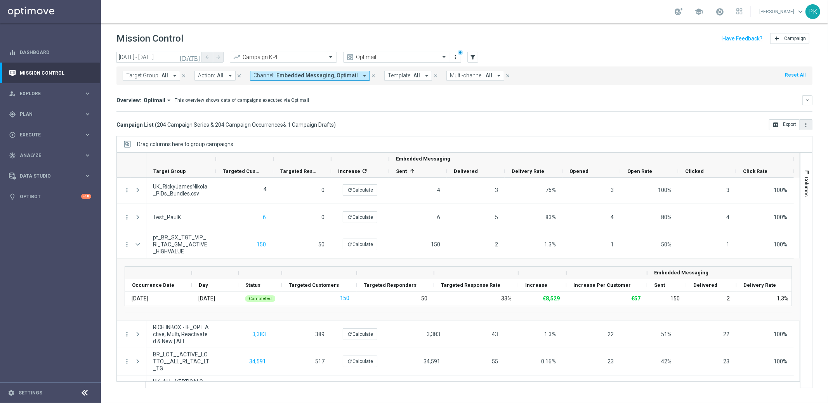
click at [806, 125] on icon "more_vert" at bounding box center [806, 125] width 6 height 6
click at [790, 140] on span "Export with occurrences" at bounding box center [781, 138] width 52 height 5
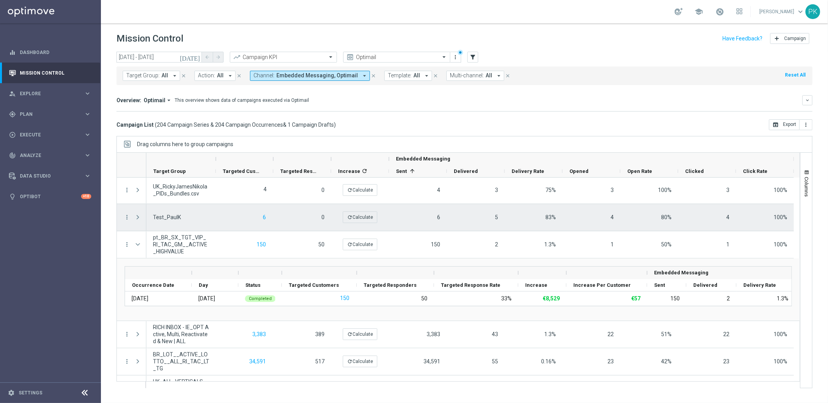
click at [138, 217] on span at bounding box center [137, 217] width 7 height 6
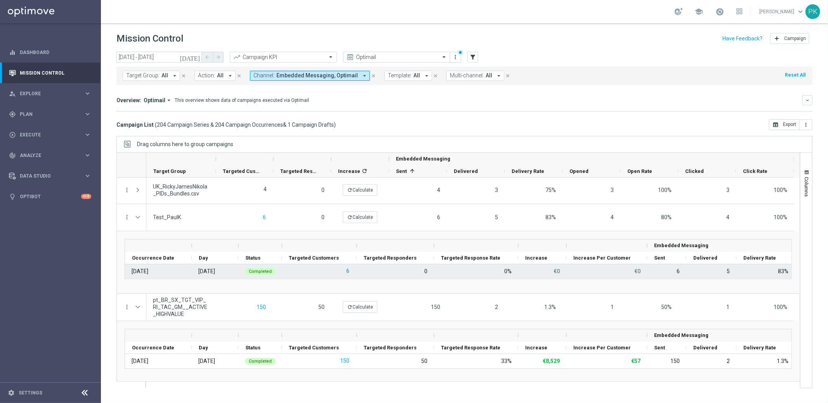
click at [348, 272] on button "6" at bounding box center [348, 271] width 5 height 10
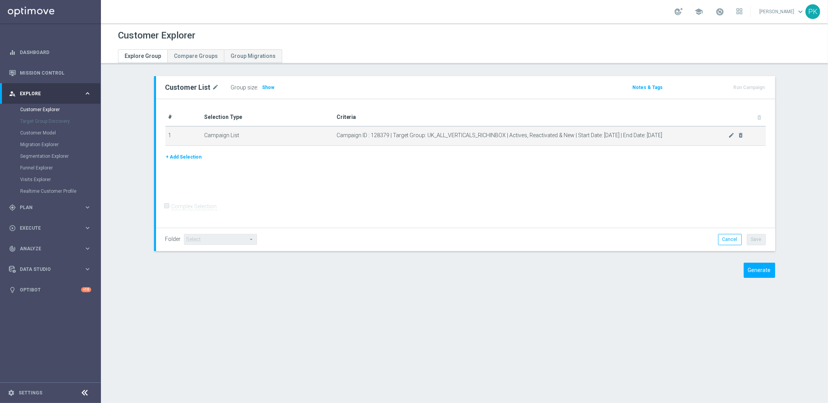
click at [659, 136] on span "Campaign ID : 128379 | Target Group: UK_ALL_VERTICALS_RICHINBOX | Actives, Reac…" at bounding box center [533, 135] width 392 height 7
click at [729, 135] on icon "mode_edit" at bounding box center [732, 135] width 6 height 6
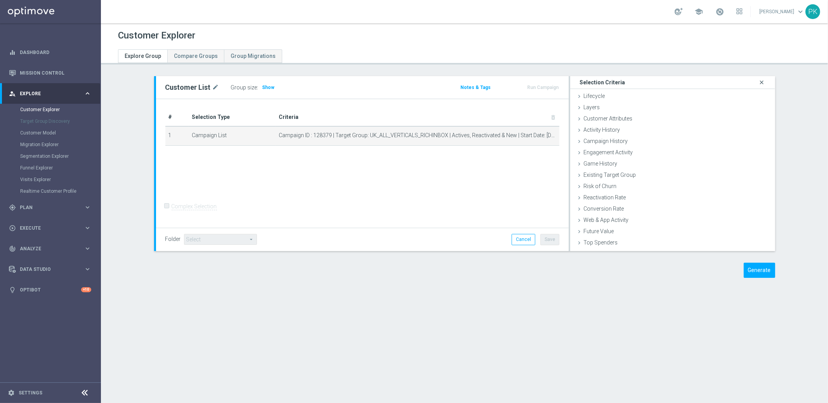
click at [758, 82] on icon "close" at bounding box center [762, 82] width 8 height 10
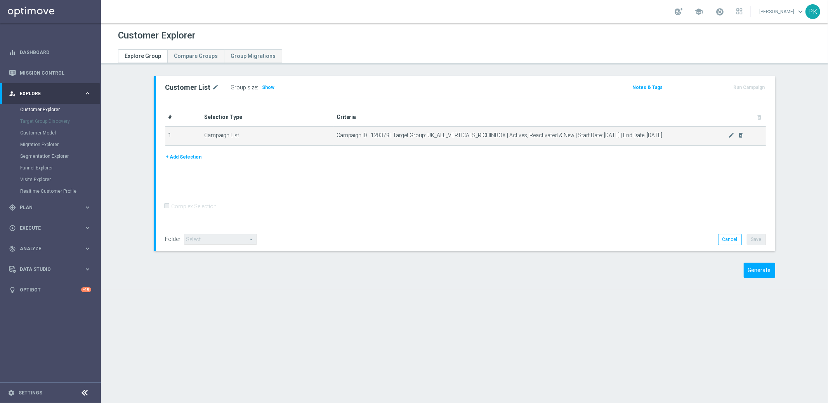
click at [230, 132] on td "Campaign List" at bounding box center [267, 135] width 132 height 19
click at [669, 134] on span "Campaign ID : 128379 | Target Group: UK_ALL_VERTICALS_RICHINBOX | Actives, Reac…" at bounding box center [533, 135] width 392 height 7
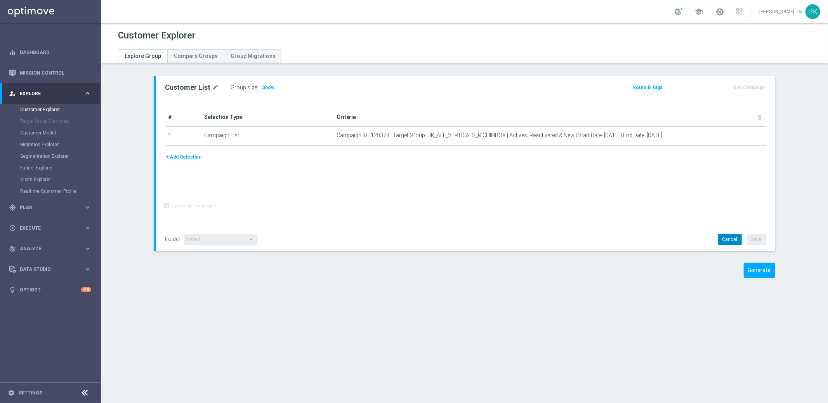
click at [725, 240] on button "Cancel" at bounding box center [730, 239] width 24 height 11
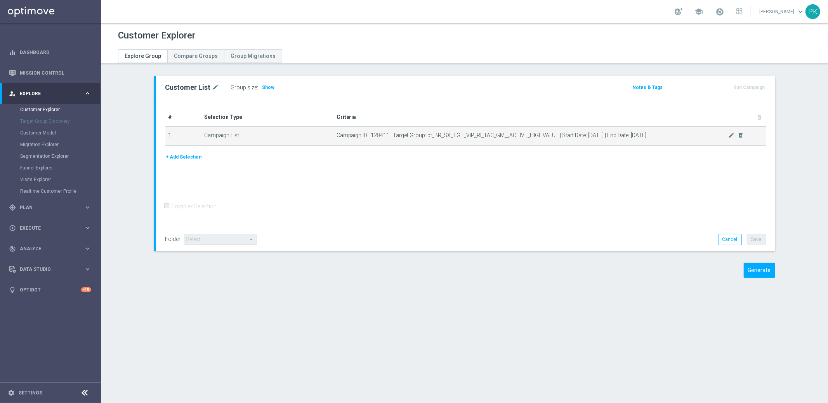
click at [386, 134] on span "Campaign ID : 128411 | Target Group: pt_BR_SX_TGT_VIP_RI_TAC_GM__ACTIVE_HIGHVAL…" at bounding box center [533, 135] width 392 height 7
click at [729, 134] on icon "mode_edit" at bounding box center [732, 135] width 6 height 6
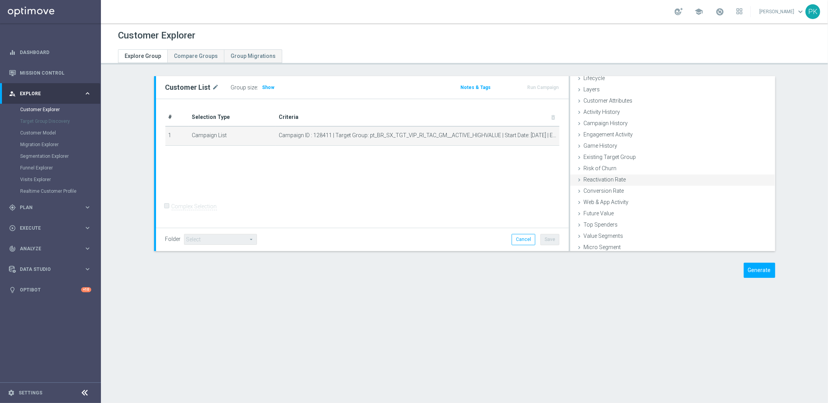
scroll to position [32, 0]
click at [519, 237] on button "Cancel" at bounding box center [524, 239] width 24 height 11
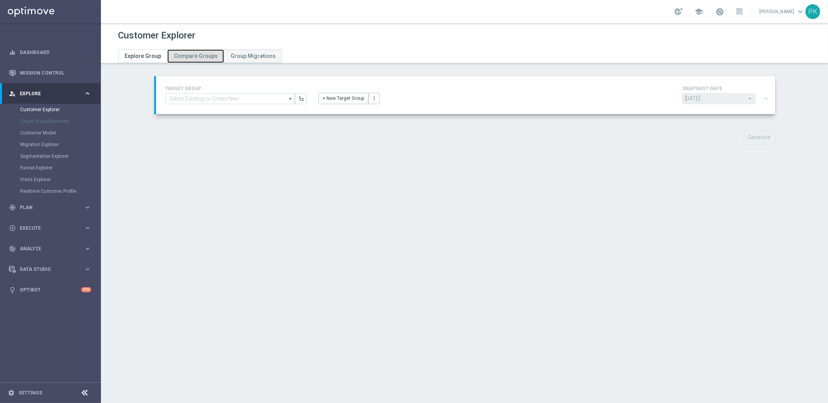
click at [196, 57] on span "Compare Groups" at bounding box center [196, 56] width 44 height 6
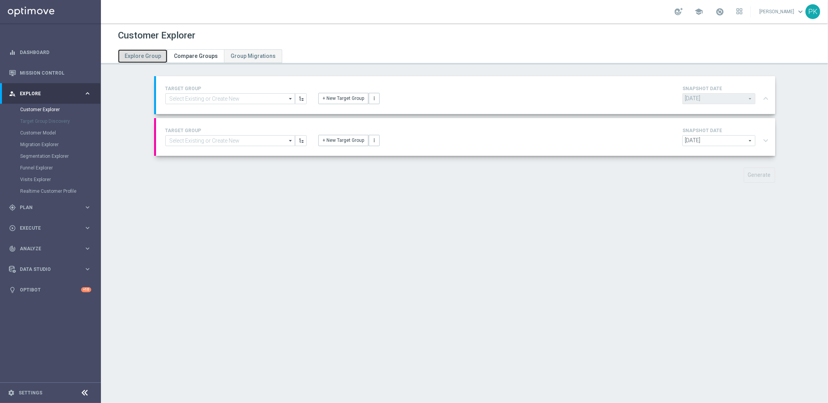
click at [146, 56] on span "Explore Group" at bounding box center [143, 56] width 37 height 6
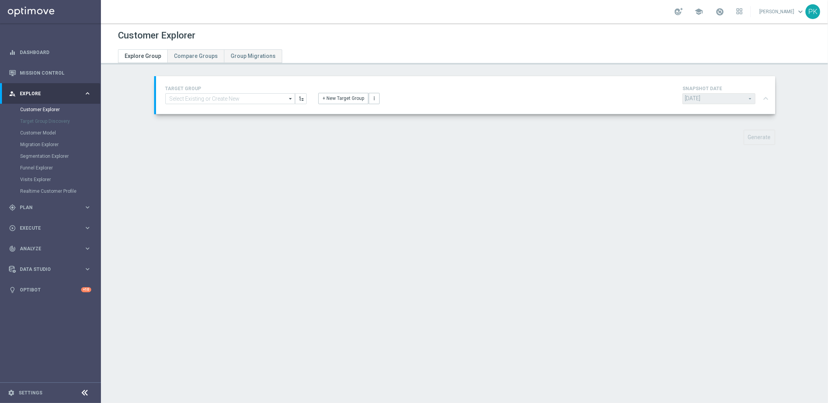
click at [564, 107] on div "TARGET GROUP arrow_drop_down Show Selected 0 of NaN (OLD) EMAIL - UK_LOTTERY_SC…" at bounding box center [465, 95] width 619 height 38
click at [513, 96] on div "+ New Target Group more_vert" at bounding box center [466, 94] width 306 height 20
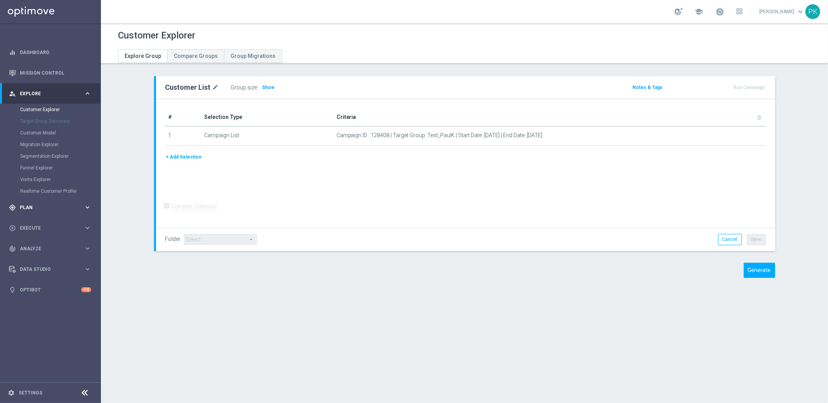
click at [23, 202] on div "gps_fixed Plan keyboard_arrow_right" at bounding box center [50, 207] width 100 height 21
click at [41, 128] on link "Target Groups" at bounding box center [50, 130] width 61 height 6
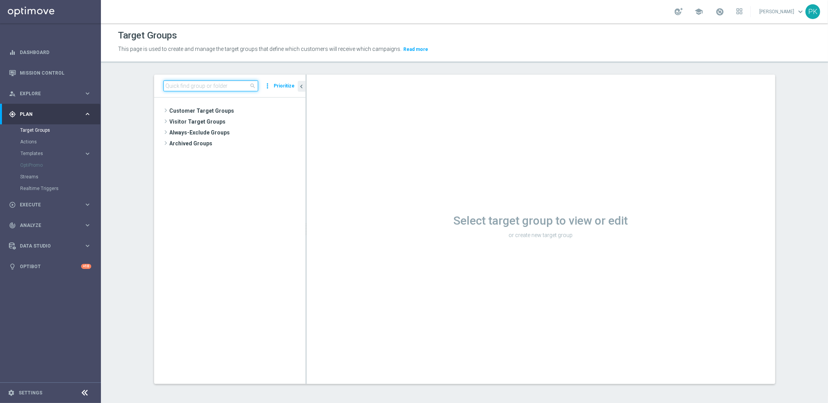
click at [201, 85] on input at bounding box center [210, 85] width 95 height 11
type input "[PERSON_NAME]"
drag, startPoint x: 217, startPoint y: 151, endPoint x: 361, endPoint y: 169, distance: 145.1
click at [217, 151] on span "Test_PaulK" at bounding box center [249, 154] width 112 height 7
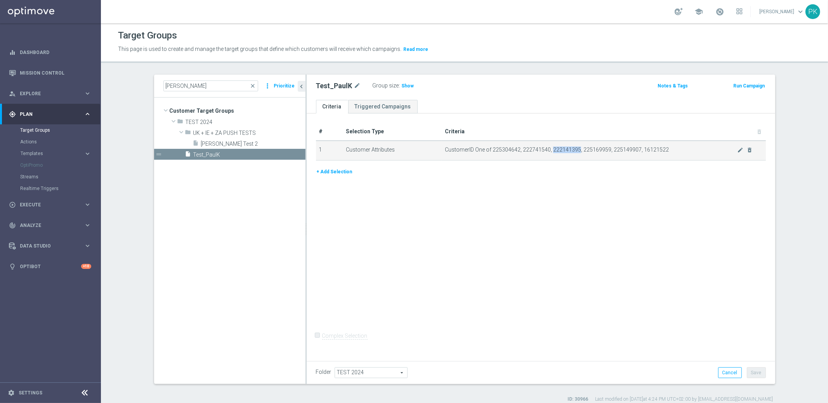
drag, startPoint x: 549, startPoint y: 148, endPoint x: 575, endPoint y: 148, distance: 26.4
click at [575, 148] on span "CustomerID One of 225304642, 222741540, 222141395, 225169959, 225149907, 161215…" at bounding box center [591, 149] width 292 height 7
drag, startPoint x: 636, startPoint y: 147, endPoint x: 664, endPoint y: 147, distance: 28.4
click at [664, 147] on span "CustomerID One of 225304642, 222741540, 222141395, 225169959, 225149907, 161215…" at bounding box center [591, 149] width 292 height 7
click at [600, 166] on div "# Selection Type Criteria delete_forever 1 Customer Attributes CustomerID One o…" at bounding box center [541, 145] width 462 height 44
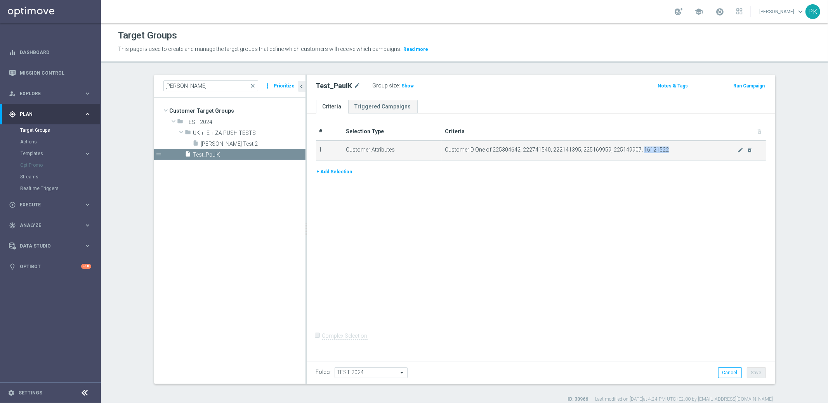
drag, startPoint x: 637, startPoint y: 149, endPoint x: 666, endPoint y: 149, distance: 29.1
click at [666, 149] on span "CustomerID One of 225304642, 222741540, 222141395, 225169959, 225149907, 161215…" at bounding box center [591, 149] width 292 height 7
copy span "16121522"
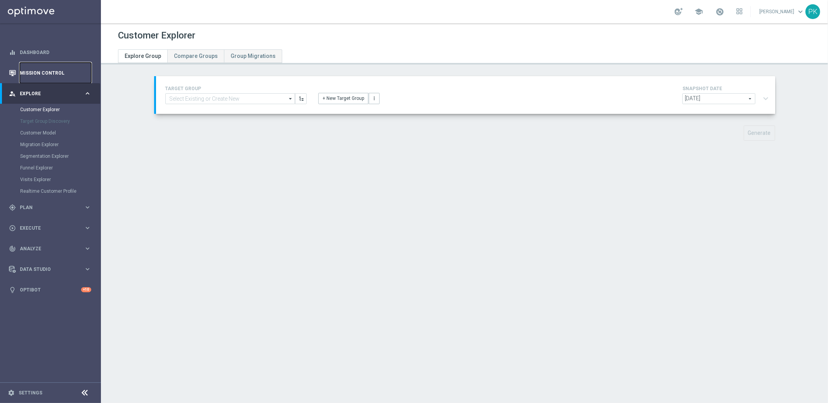
click at [40, 71] on link "Mission Control" at bounding box center [55, 73] width 71 height 21
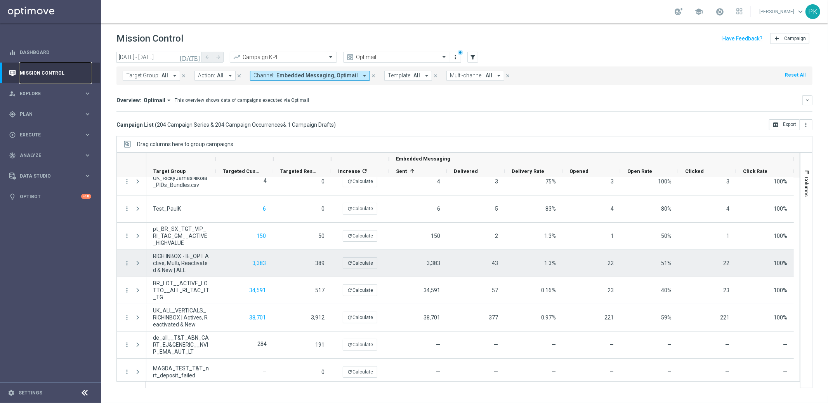
scroll to position [116, 0]
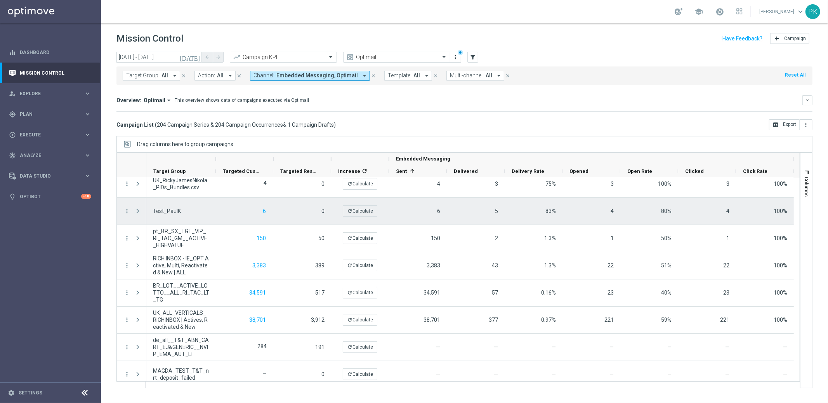
click at [137, 210] on span "Press SPACE to select this row." at bounding box center [137, 211] width 7 height 6
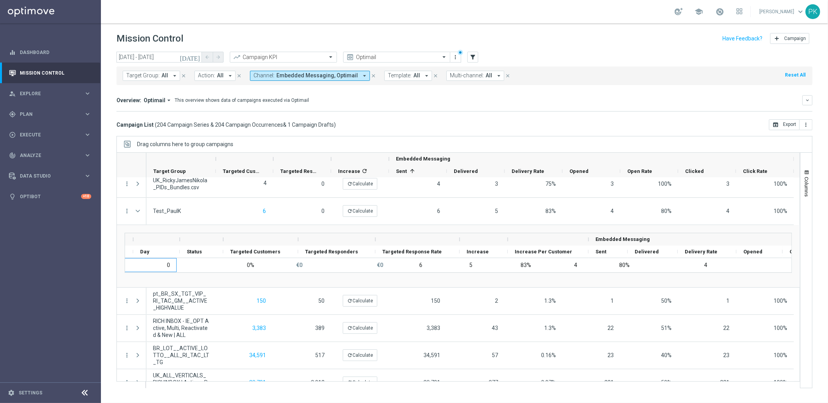
scroll to position [0, 0]
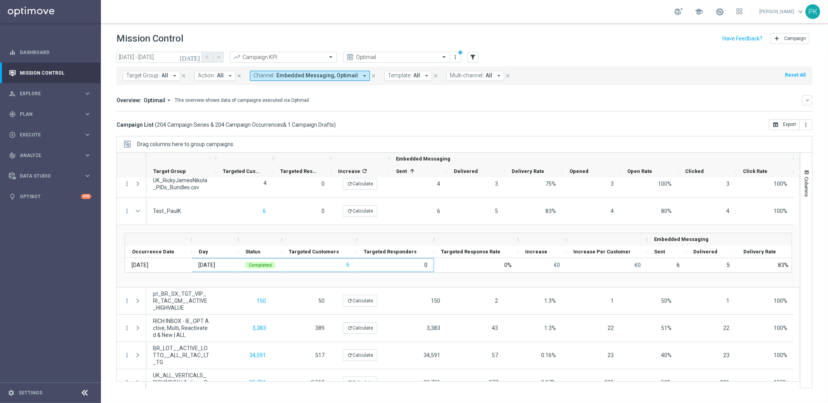
drag, startPoint x: 132, startPoint y: 263, endPoint x: 89, endPoint y: 260, distance: 42.9
click at [89, 260] on main "equalizer Dashboard Mission Control" at bounding box center [414, 201] width 828 height 403
click at [539, 237] on div at bounding box center [542, 239] width 34 height 12
click at [498, 282] on div "Drag here to set row groups Drag here to set column labels Embedded Messaging" at bounding box center [458, 256] width 683 height 62
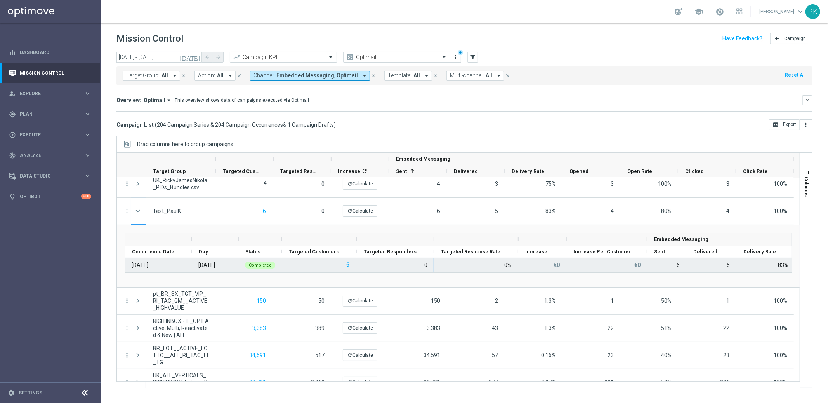
click at [392, 262] on div "0" at bounding box center [395, 265] width 77 height 14
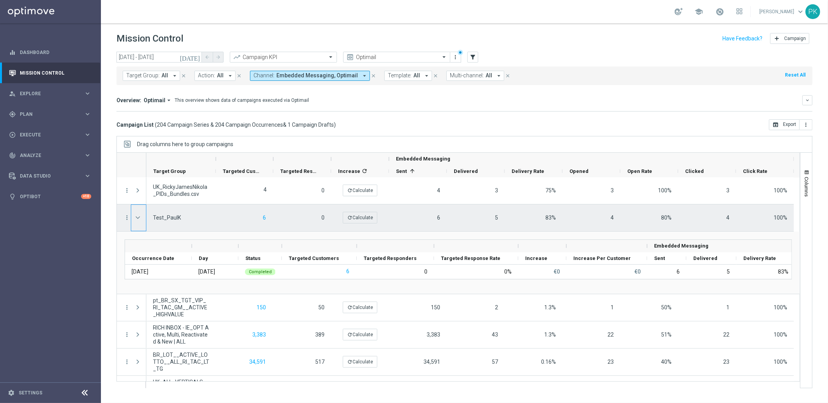
scroll to position [109, 0]
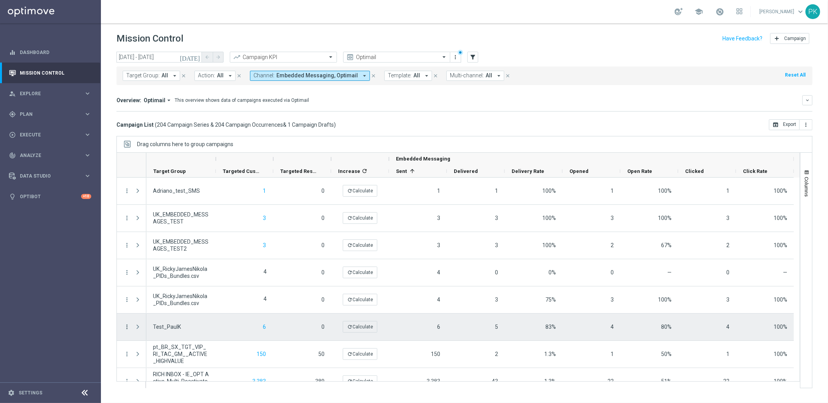
click at [128, 325] on icon "more_vert" at bounding box center [126, 326] width 7 height 7
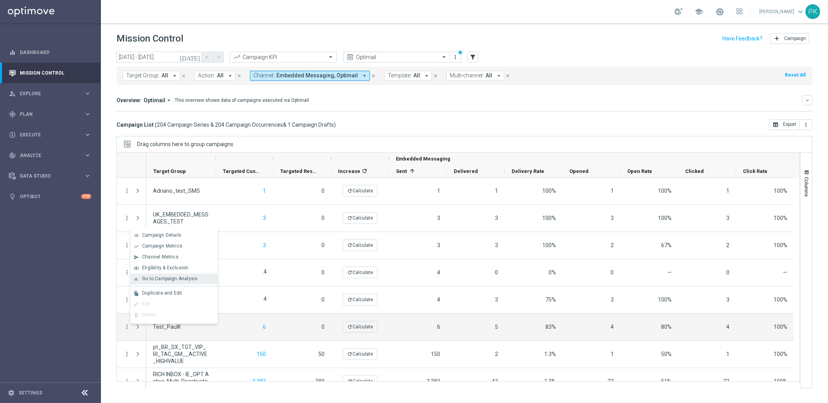
click at [172, 278] on span "Go to Campaign Analysis" at bounding box center [170, 278] width 56 height 5
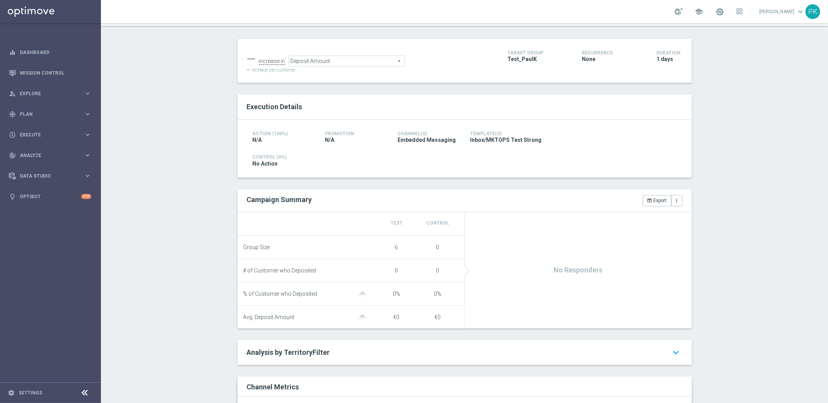
scroll to position [6, 0]
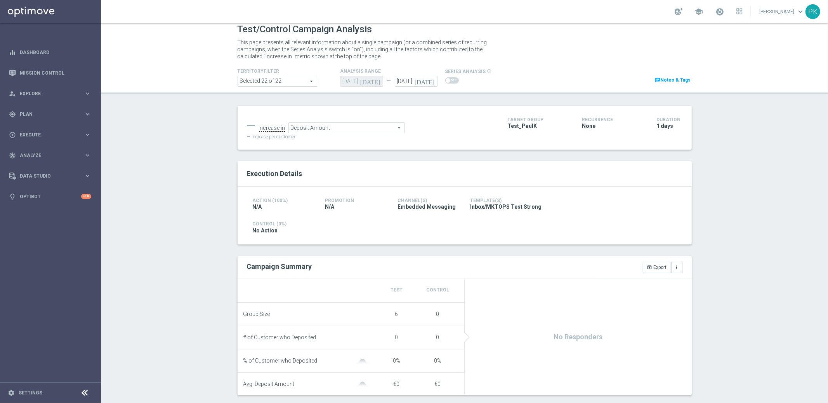
click at [452, 80] on span at bounding box center [452, 80] width 14 height 6
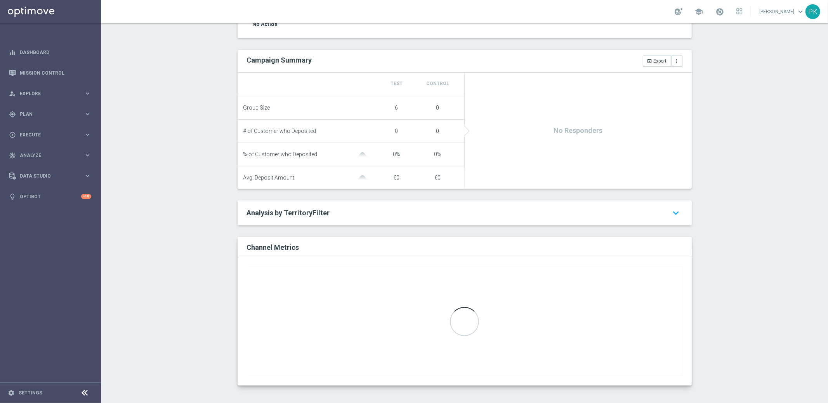
scroll to position [214, 0]
click at [491, 211] on h2 "Analysis by TerritoryFilter keyboard_arrow_down" at bounding box center [465, 211] width 436 height 9
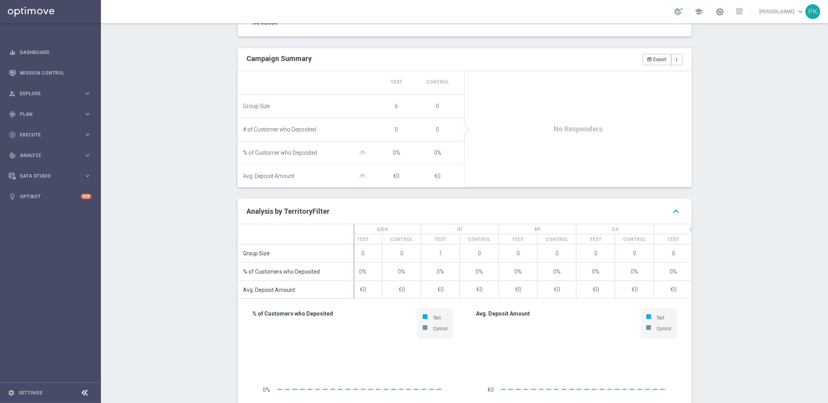
scroll to position [0, 0]
drag, startPoint x: 154, startPoint y: 105, endPoint x: 169, endPoint y: 146, distance: 43.9
click at [160, 120] on div "Test/Control Campaign Analysis This page presents all relevant information abou…" at bounding box center [464, 212] width 727 height 379
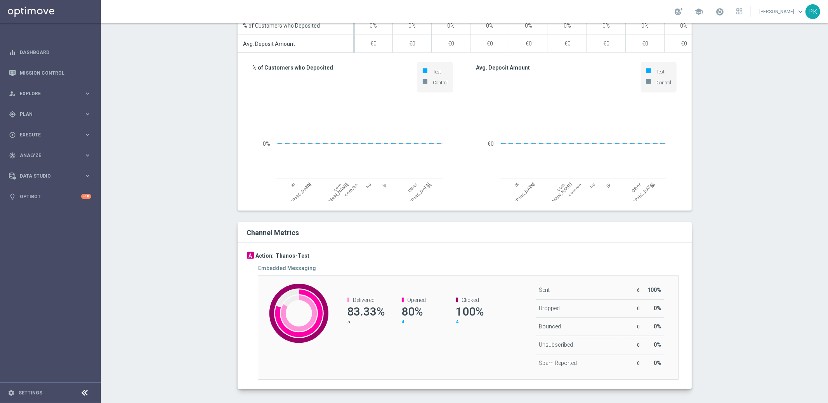
scroll to position [471, 0]
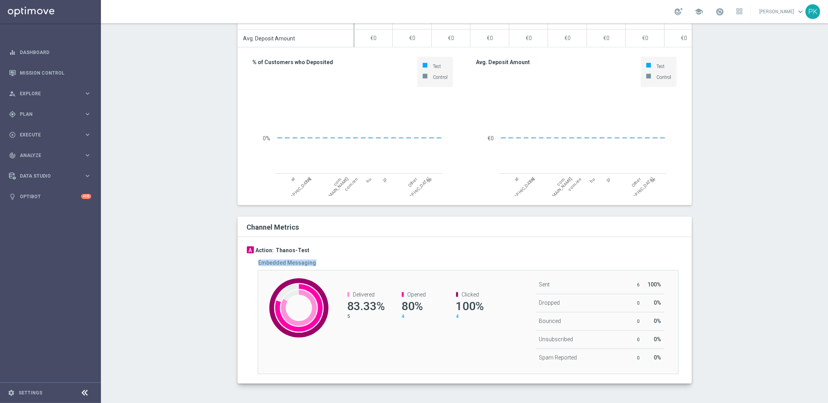
drag, startPoint x: 256, startPoint y: 262, endPoint x: 348, endPoint y: 261, distance: 92.4
click at [348, 261] on div "Embedded Messaging" at bounding box center [474, 262] width 430 height 7
click at [348, 260] on div "Embedded Messaging" at bounding box center [474, 262] width 430 height 7
drag, startPoint x: 271, startPoint y: 248, endPoint x: 326, endPoint y: 249, distance: 55.2
click at [326, 249] on div "A Action: Thanos-Test" at bounding box center [465, 250] width 436 height 8
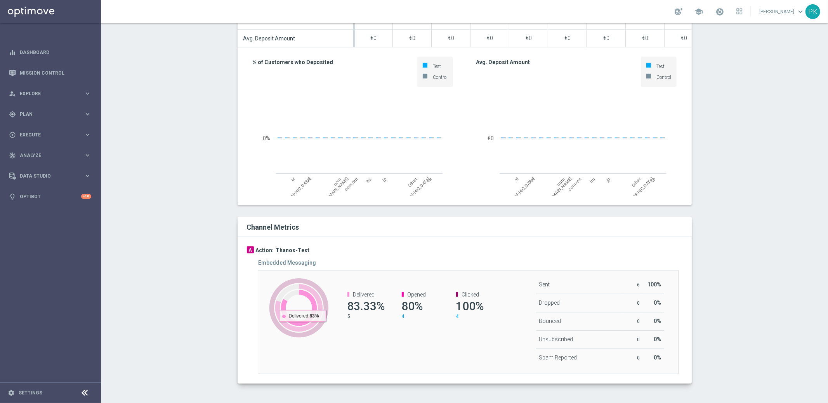
click at [299, 323] on icon at bounding box center [299, 308] width 36 height 36
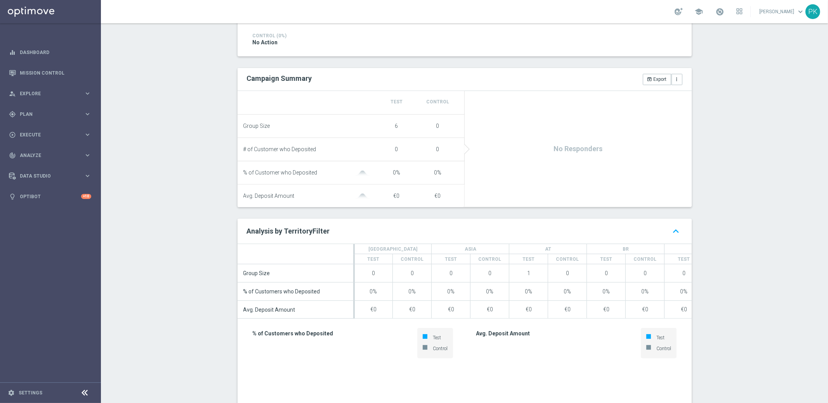
scroll to position [0, 0]
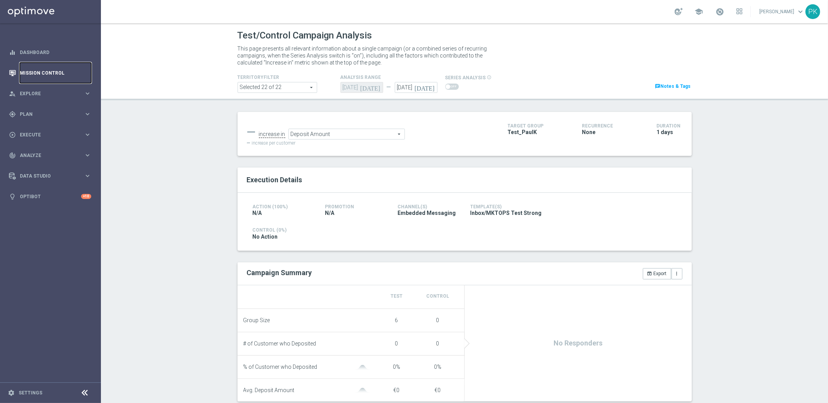
click at [38, 67] on link "Mission Control" at bounding box center [55, 73] width 71 height 21
